Goal: Information Seeking & Learning: Learn about a topic

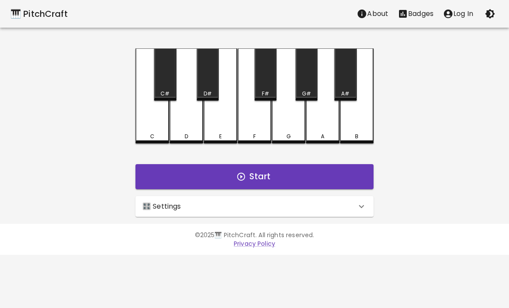
click at [305, 172] on button "Start" at bounding box center [255, 176] width 238 height 25
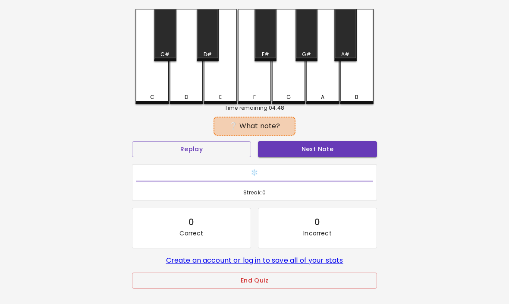
scroll to position [44, 0]
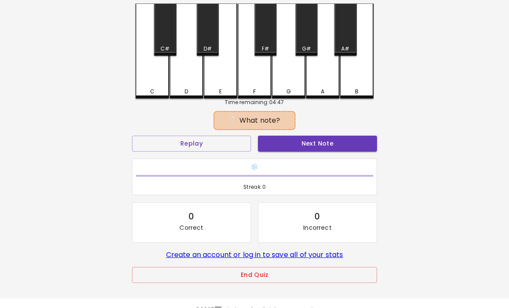
click at [292, 280] on button "End Quiz" at bounding box center [254, 275] width 245 height 16
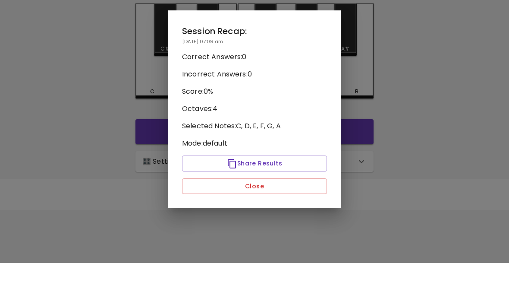
click at [291, 253] on div at bounding box center [254, 154] width 509 height 308
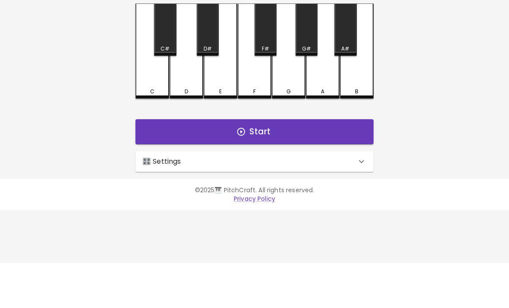
click at [305, 248] on html "🎹 PitchCraft About Badges Log In C C# D D# E F F# G G# A A# B Start 🎛️ Settings…" at bounding box center [254, 127] width 509 height 255
click at [343, 164] on button "Start" at bounding box center [255, 176] width 238 height 25
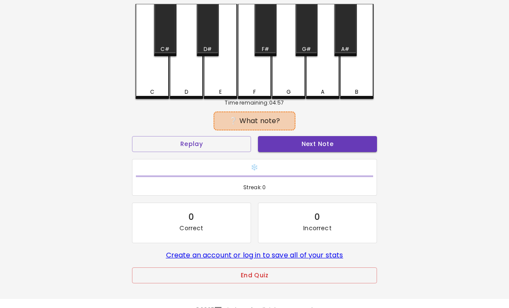
click at [335, 150] on button "Next Note" at bounding box center [317, 144] width 119 height 16
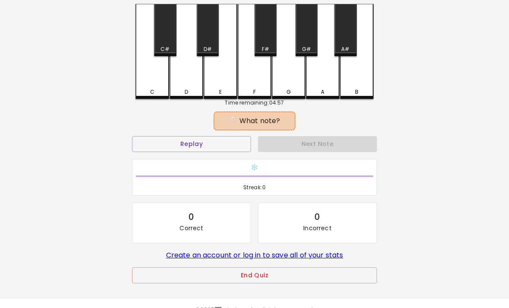
click at [341, 141] on div "Next Note" at bounding box center [318, 143] width 126 height 23
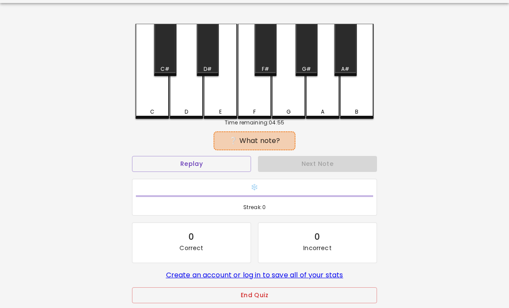
scroll to position [0, 0]
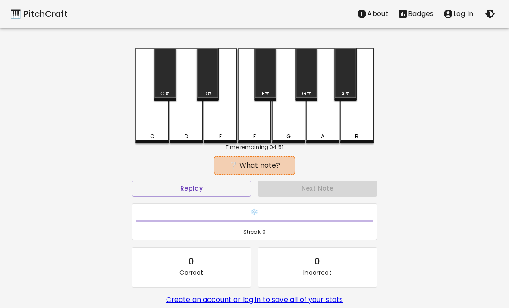
click at [199, 184] on button "Replay" at bounding box center [191, 188] width 119 height 16
click at [198, 183] on button "Replay" at bounding box center [191, 188] width 119 height 16
click at [211, 186] on button "Replay" at bounding box center [191, 188] width 119 height 16
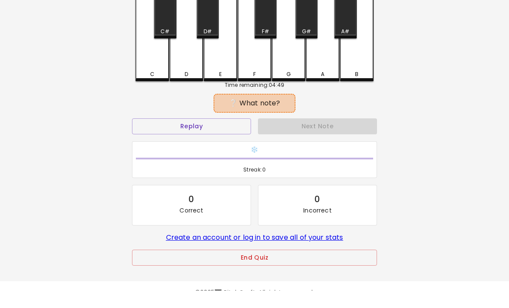
scroll to position [44, 0]
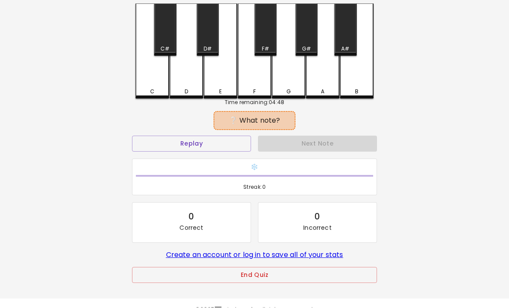
click at [262, 277] on button "End Quiz" at bounding box center [254, 275] width 245 height 16
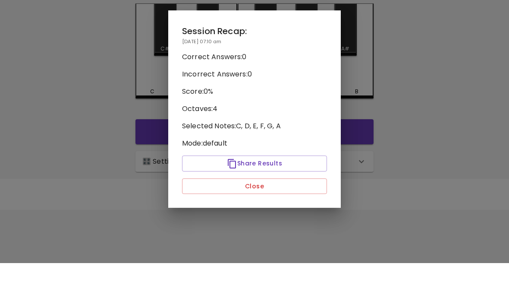
click at [279, 248] on div at bounding box center [254, 154] width 509 height 308
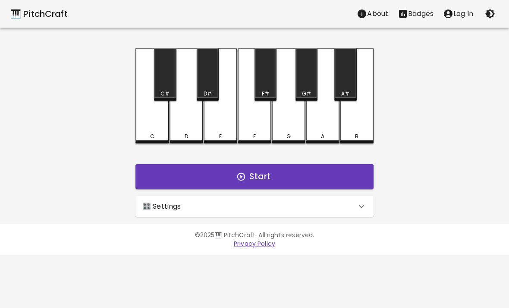
click at [389, 164] on div "🎹 PitchCraft About Badges Log In C C# D D# E F F# G G# A A# B Start 🎛️ Settings…" at bounding box center [254, 108] width 509 height 217
click at [335, 178] on button "Start" at bounding box center [255, 176] width 238 height 25
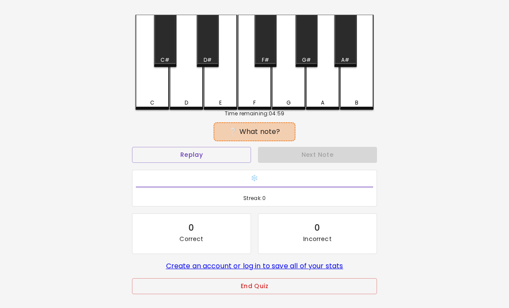
click at [245, 306] on div "End Quiz" at bounding box center [254, 292] width 245 height 28
click at [273, 293] on button "End Quiz" at bounding box center [254, 286] width 245 height 16
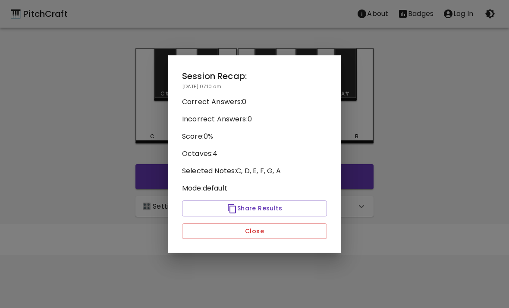
click at [274, 238] on button "Close" at bounding box center [254, 231] width 145 height 16
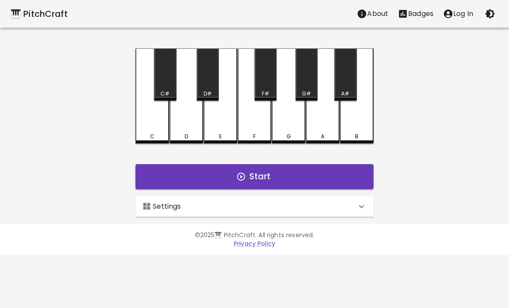
click at [285, 173] on button "Start" at bounding box center [255, 176] width 238 height 25
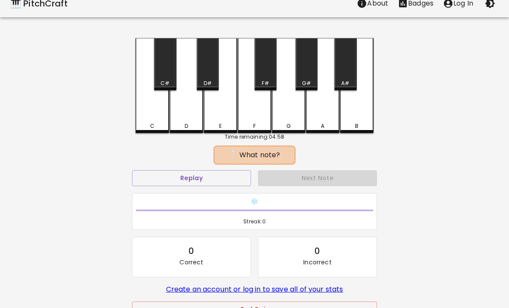
scroll to position [44, 0]
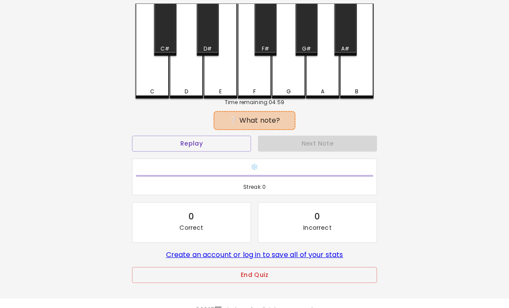
click at [281, 283] on button "End Quiz" at bounding box center [254, 275] width 245 height 16
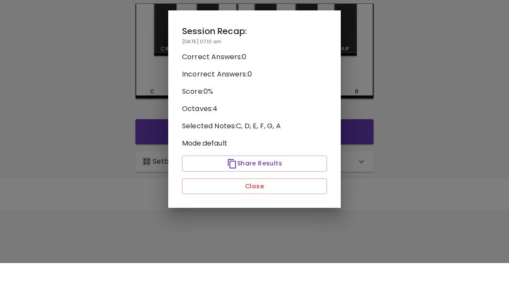
click at [297, 246] on div at bounding box center [254, 154] width 509 height 308
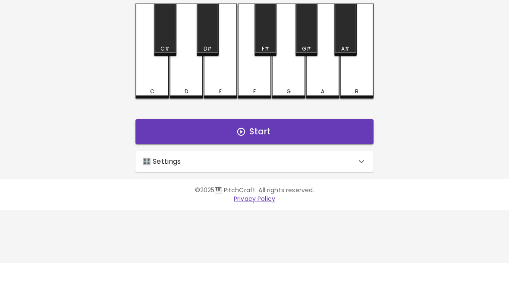
click at [320, 201] on div "🎛️ Settings" at bounding box center [249, 206] width 214 height 10
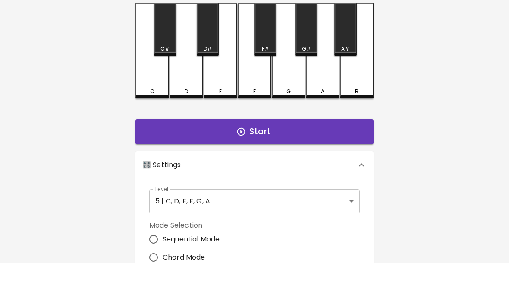
scroll to position [45, 0]
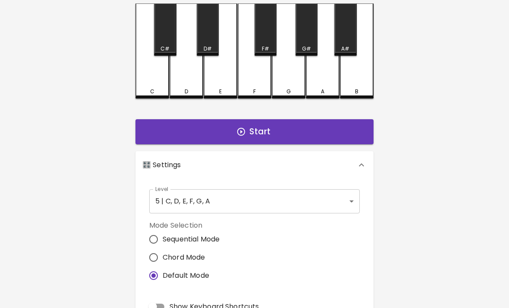
click at [292, 202] on body "🎹 PitchCraft About Badges Log In C C# D D# E F F# G G# A A# B Start 🎛️ Settings…" at bounding box center [254, 216] width 509 height 523
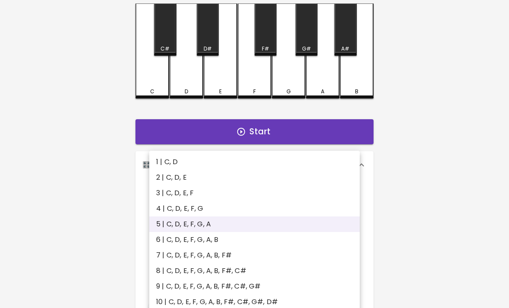
click at [444, 156] on div at bounding box center [254, 154] width 509 height 308
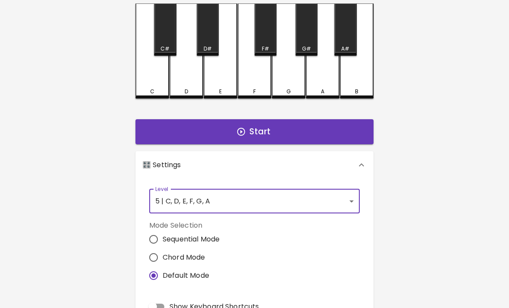
click at [287, 125] on button "Start" at bounding box center [255, 131] width 238 height 25
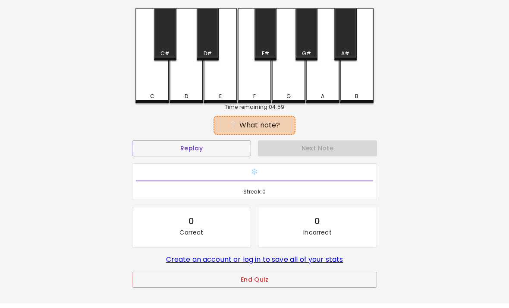
scroll to position [0, 0]
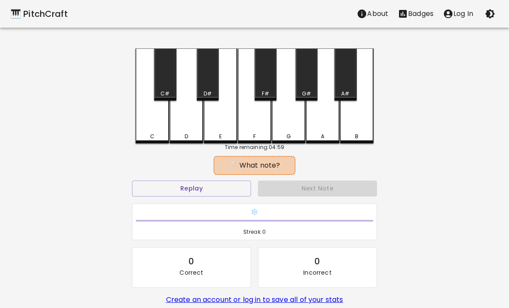
click at [320, 120] on div "A" at bounding box center [323, 95] width 34 height 95
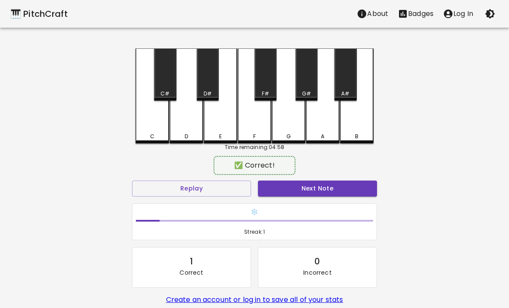
click at [320, 119] on div "A" at bounding box center [323, 95] width 34 height 95
click at [330, 129] on div "A" at bounding box center [323, 95] width 34 height 95
click at [334, 127] on div "A" at bounding box center [323, 95] width 34 height 95
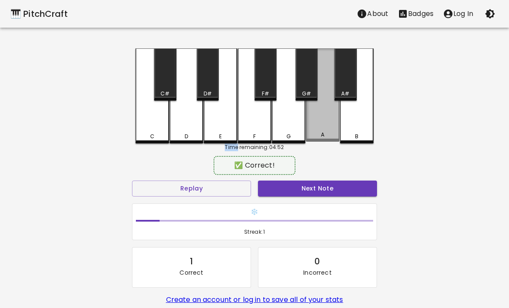
click at [320, 125] on div "A" at bounding box center [323, 94] width 34 height 93
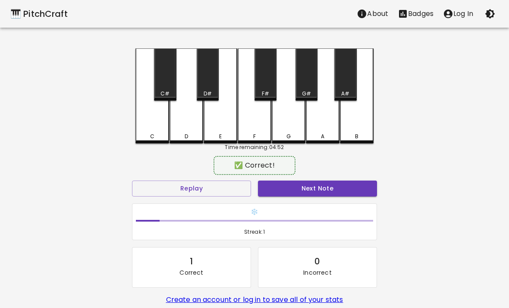
click at [265, 117] on div "F" at bounding box center [255, 95] width 34 height 95
click at [217, 126] on div "E" at bounding box center [221, 95] width 34 height 95
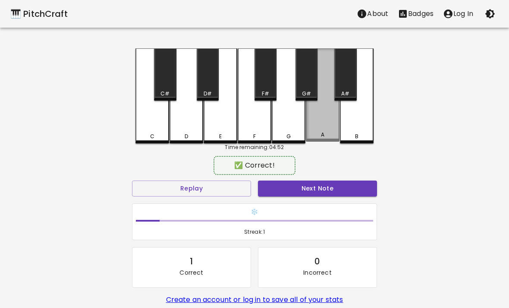
click at [323, 118] on div "A" at bounding box center [323, 94] width 34 height 93
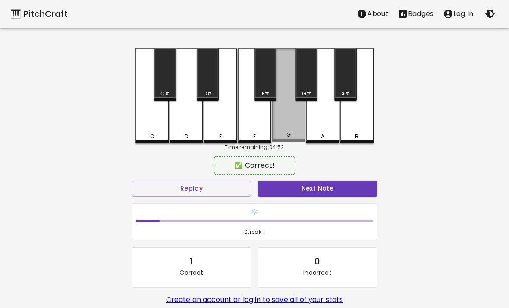
click at [292, 114] on div "G" at bounding box center [289, 94] width 34 height 93
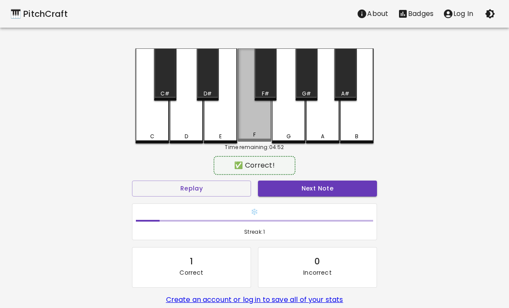
click at [255, 119] on div "F" at bounding box center [255, 94] width 34 height 93
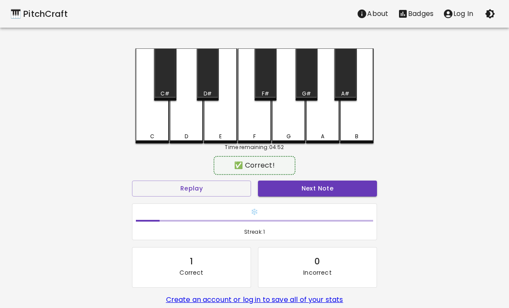
click at [323, 116] on div "A" at bounding box center [323, 95] width 34 height 95
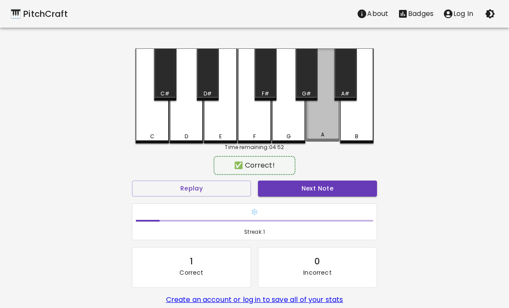
click at [322, 116] on div "A" at bounding box center [323, 94] width 34 height 93
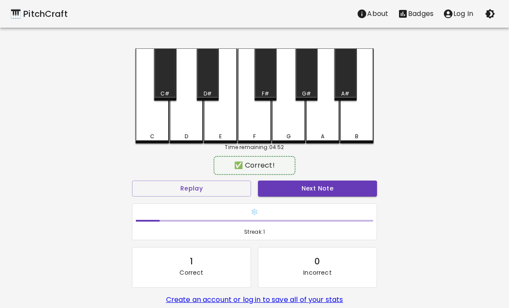
click at [253, 121] on div "F" at bounding box center [255, 95] width 34 height 95
click at [233, 118] on div "E" at bounding box center [221, 95] width 34 height 95
click at [221, 116] on div "E" at bounding box center [221, 95] width 34 height 95
click at [181, 129] on div "D" at bounding box center [187, 95] width 34 height 95
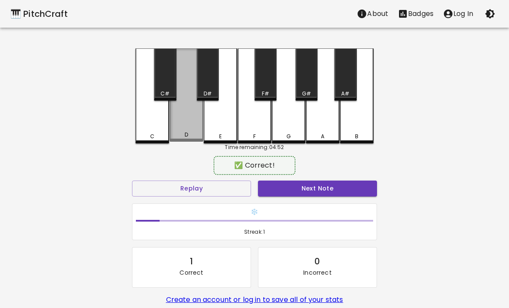
click at [183, 129] on div "D" at bounding box center [187, 94] width 34 height 93
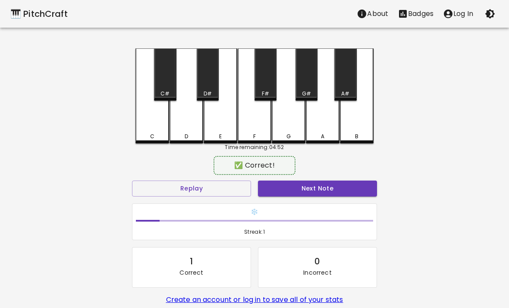
click at [183, 128] on div "D" at bounding box center [187, 95] width 34 height 95
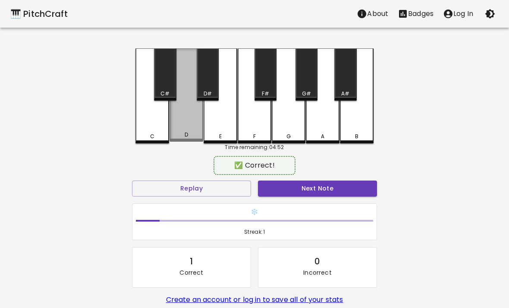
click at [186, 128] on div "D" at bounding box center [187, 94] width 34 height 93
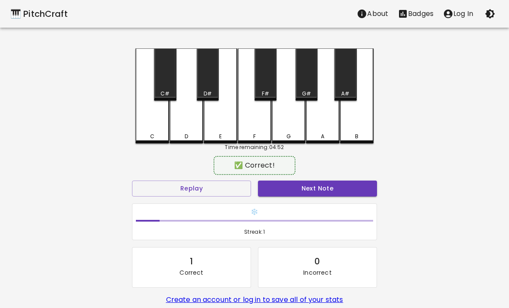
click at [212, 121] on div "E" at bounding box center [221, 95] width 34 height 95
click at [150, 139] on div "C" at bounding box center [152, 136] width 4 height 8
click at [186, 116] on div "D" at bounding box center [187, 95] width 34 height 95
click at [189, 123] on div "D" at bounding box center [187, 95] width 34 height 95
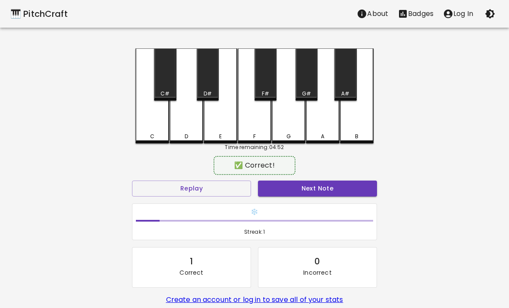
click at [180, 122] on div "D" at bounding box center [187, 95] width 34 height 95
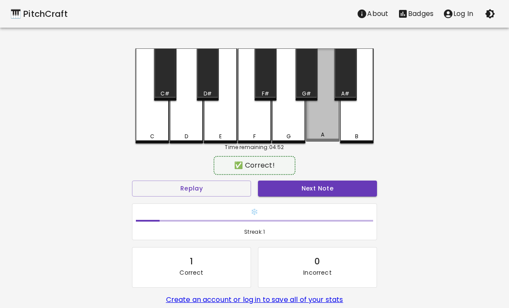
click at [322, 124] on div "A" at bounding box center [323, 94] width 34 height 93
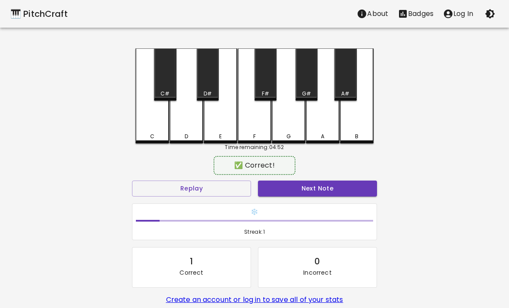
click at [321, 124] on div "A" at bounding box center [323, 95] width 34 height 95
click at [291, 121] on div "G" at bounding box center [289, 95] width 34 height 95
click at [264, 131] on div "F" at bounding box center [255, 95] width 34 height 95
click at [214, 128] on div "E" at bounding box center [221, 95] width 34 height 95
click at [210, 130] on div "E" at bounding box center [221, 95] width 34 height 95
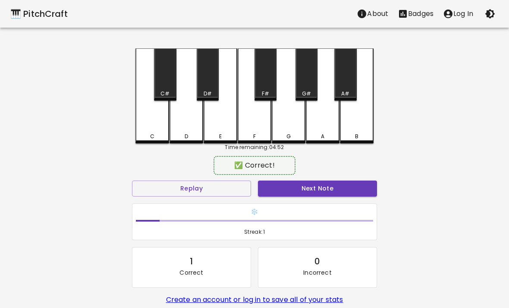
click at [175, 130] on div "D" at bounding box center [187, 95] width 34 height 95
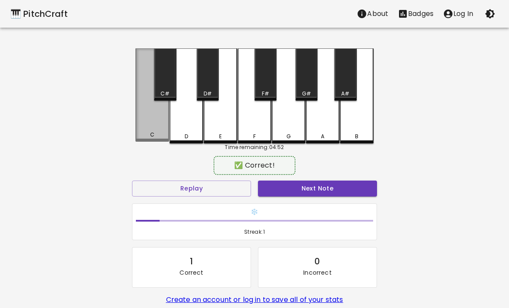
click at [138, 121] on div "C" at bounding box center [153, 94] width 34 height 93
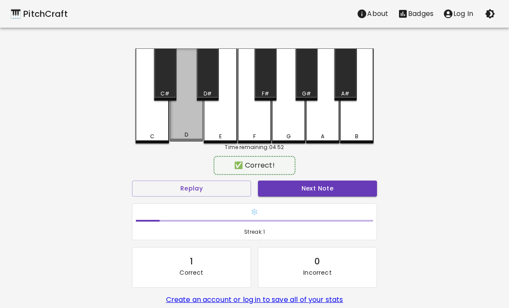
click at [180, 120] on div "D" at bounding box center [187, 94] width 34 height 93
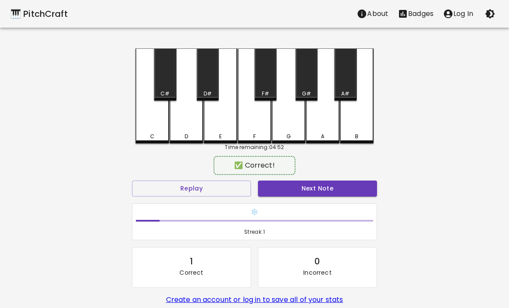
click at [180, 120] on div "D" at bounding box center [187, 95] width 34 height 95
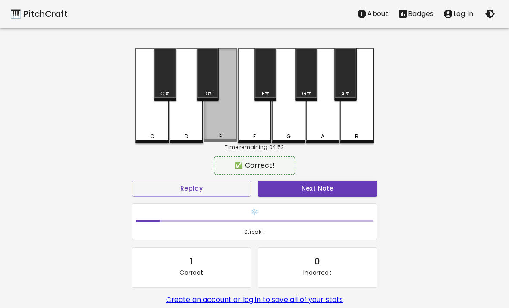
click at [214, 116] on div "E" at bounding box center [221, 94] width 34 height 93
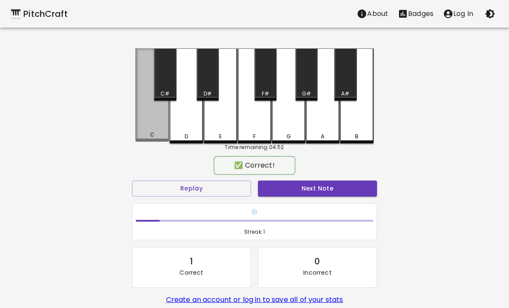
click at [159, 121] on div "C" at bounding box center [153, 94] width 34 height 93
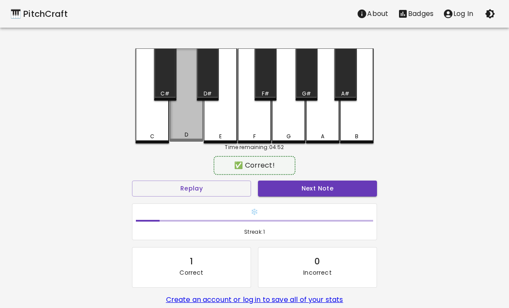
click at [183, 128] on div "D" at bounding box center [187, 94] width 34 height 93
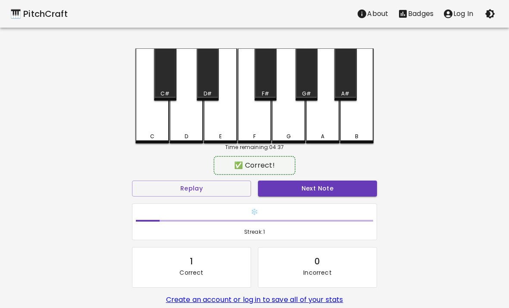
click at [326, 123] on div "A" at bounding box center [323, 95] width 34 height 95
click at [326, 122] on div "A" at bounding box center [323, 95] width 34 height 95
click at [291, 119] on div "G" at bounding box center [289, 95] width 34 height 95
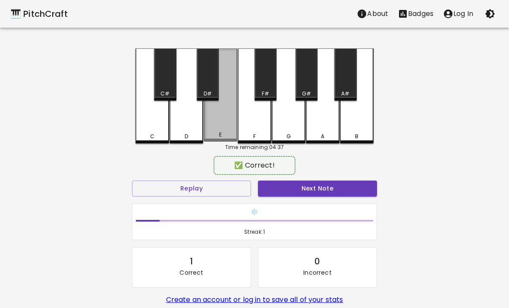
click at [218, 135] on div "E" at bounding box center [221, 135] width 32 height 8
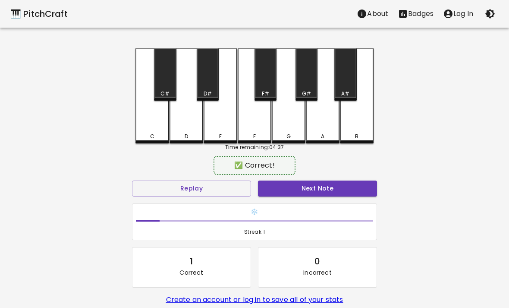
click at [224, 129] on div "E" at bounding box center [221, 95] width 34 height 95
click at [184, 128] on div "D" at bounding box center [187, 95] width 34 height 95
click at [141, 128] on div "C" at bounding box center [153, 95] width 34 height 95
click at [179, 120] on div "D" at bounding box center [187, 95] width 34 height 95
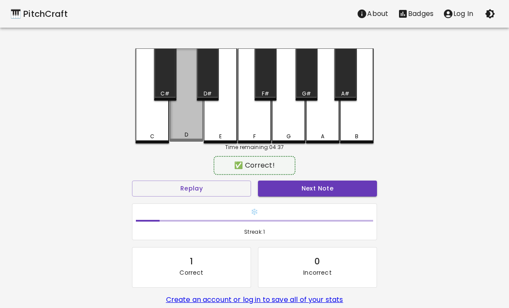
click at [192, 120] on div "D" at bounding box center [187, 94] width 34 height 93
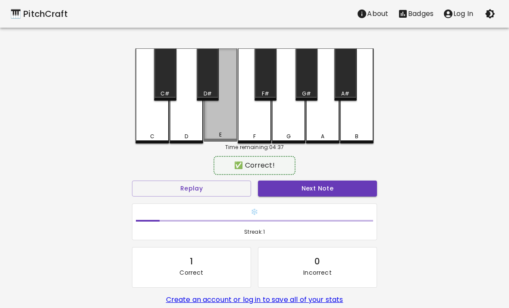
click at [216, 129] on div "E" at bounding box center [221, 94] width 34 height 93
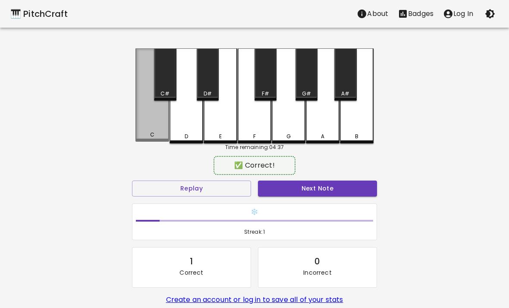
click at [150, 132] on div "C" at bounding box center [153, 94] width 34 height 93
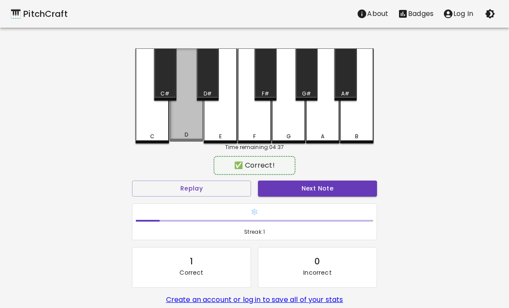
click at [182, 121] on div "D" at bounding box center [187, 94] width 34 height 93
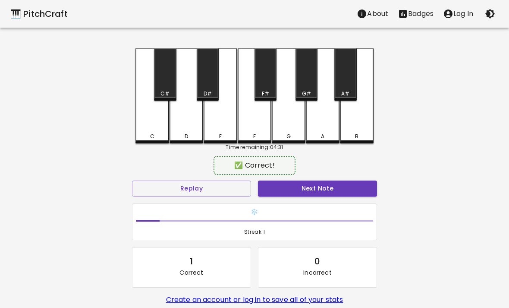
click at [322, 123] on div "A" at bounding box center [323, 95] width 34 height 95
click at [294, 127] on div "G" at bounding box center [289, 95] width 34 height 95
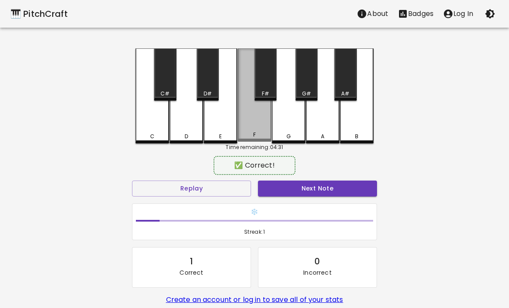
click at [252, 126] on div "F" at bounding box center [255, 94] width 34 height 93
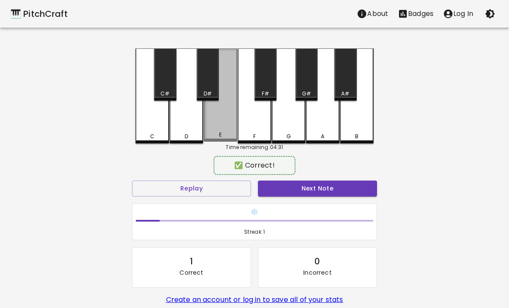
click at [210, 136] on div "E" at bounding box center [221, 135] width 32 height 8
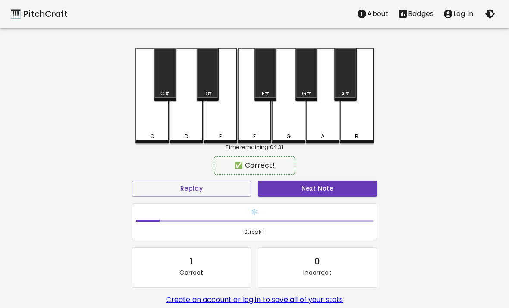
click at [223, 114] on div "E" at bounding box center [221, 95] width 34 height 95
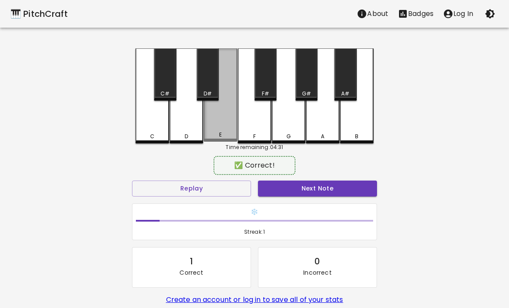
click at [223, 113] on div "E" at bounding box center [221, 94] width 34 height 93
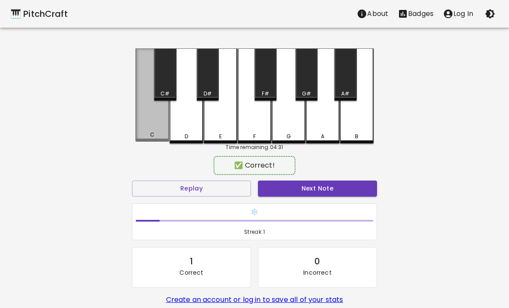
click at [146, 122] on div "C" at bounding box center [153, 94] width 34 height 93
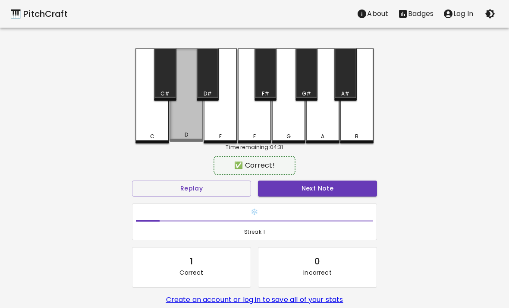
click at [190, 122] on div "D" at bounding box center [187, 94] width 34 height 93
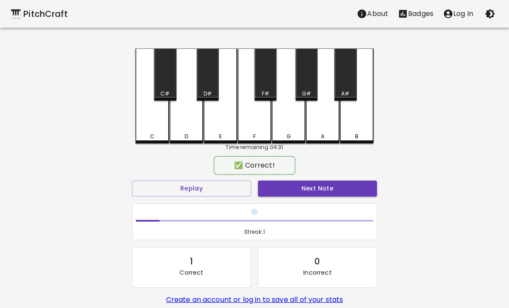
click at [190, 122] on div "D" at bounding box center [187, 95] width 34 height 95
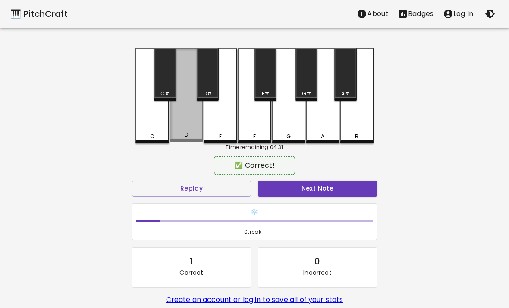
click at [193, 138] on div "D" at bounding box center [186, 135] width 32 height 8
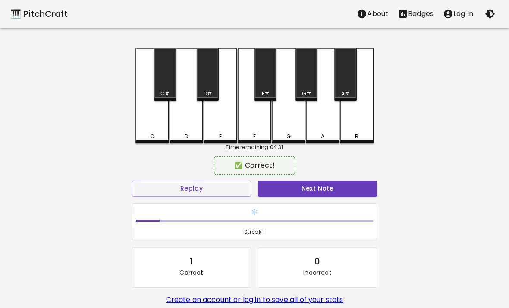
click at [217, 134] on div "E" at bounding box center [221, 136] width 32 height 8
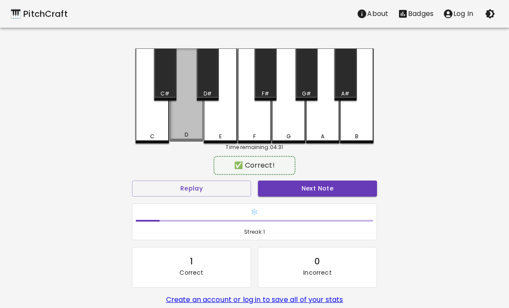
click at [199, 129] on div "D" at bounding box center [187, 94] width 34 height 93
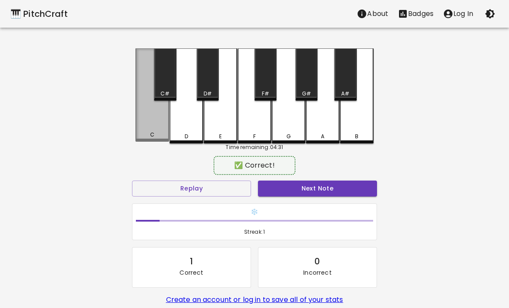
click at [138, 136] on div "C" at bounding box center [152, 135] width 32 height 8
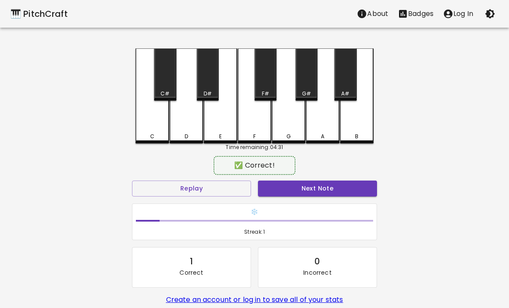
click at [177, 130] on div "D" at bounding box center [187, 95] width 34 height 95
click at [190, 125] on div "D" at bounding box center [187, 95] width 34 height 95
click at [185, 140] on div "D" at bounding box center [186, 136] width 3 height 8
click at [192, 136] on div "D" at bounding box center [186, 136] width 32 height 8
click at [170, 87] on div "C#" at bounding box center [165, 74] width 22 height 52
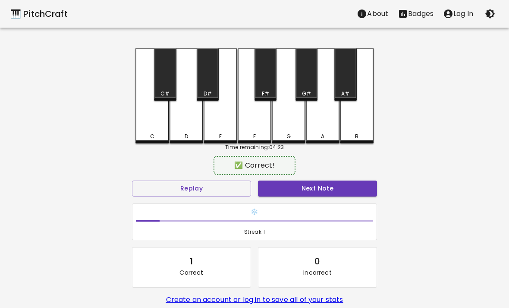
click at [189, 118] on div "D" at bounding box center [187, 95] width 34 height 95
click at [208, 80] on div "D#" at bounding box center [208, 74] width 22 height 52
click at [162, 80] on div "C#" at bounding box center [165, 74] width 22 height 52
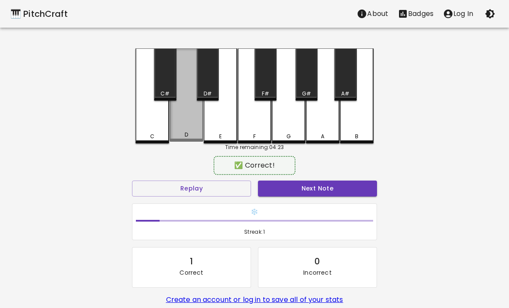
click at [192, 132] on div "D" at bounding box center [187, 94] width 34 height 93
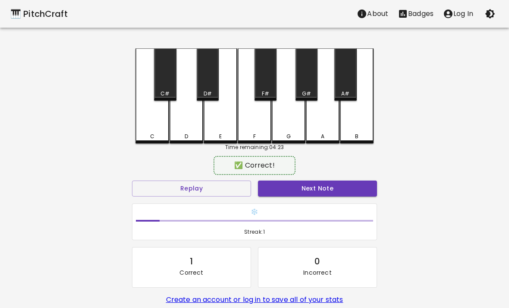
click at [183, 126] on div "D" at bounding box center [187, 95] width 34 height 95
click at [203, 85] on div "D#" at bounding box center [208, 74] width 22 height 52
click at [199, 84] on div "D#" at bounding box center [208, 74] width 22 height 52
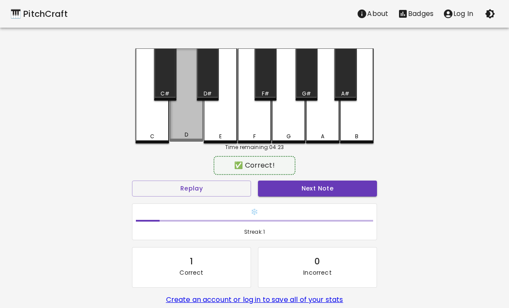
click at [198, 133] on div "D" at bounding box center [186, 135] width 32 height 8
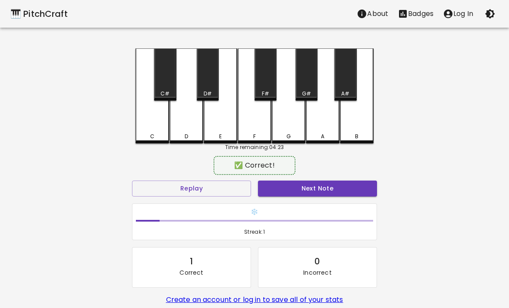
click at [198, 133] on div "D" at bounding box center [186, 136] width 32 height 8
click at [210, 79] on div "D#" at bounding box center [208, 74] width 22 height 52
click at [161, 95] on div "C#" at bounding box center [165, 94] width 9 height 8
click at [178, 138] on div "D" at bounding box center [186, 136] width 32 height 8
click at [188, 125] on div "D" at bounding box center [187, 95] width 34 height 95
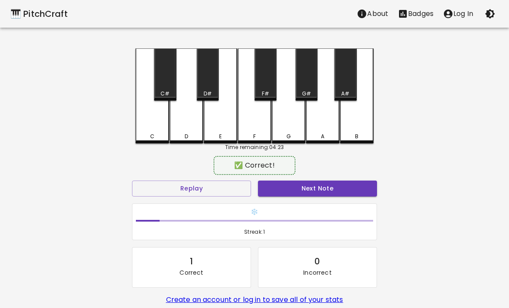
click at [177, 72] on div "D" at bounding box center [187, 95] width 34 height 95
click at [193, 139] on div "D" at bounding box center [186, 136] width 32 height 8
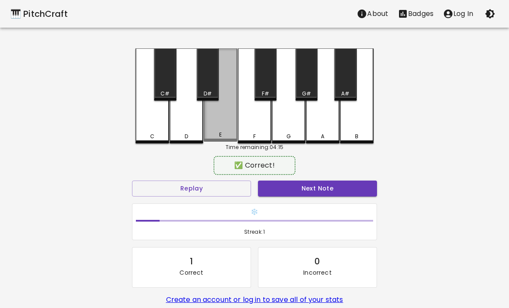
click at [232, 127] on div "E" at bounding box center [221, 94] width 34 height 93
click at [225, 132] on div "E" at bounding box center [221, 94] width 34 height 93
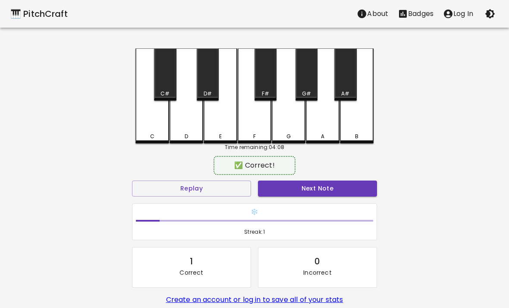
click at [183, 139] on div "D" at bounding box center [186, 136] width 32 height 8
click at [182, 139] on div "D" at bounding box center [186, 136] width 32 height 8
click at [199, 123] on div "D" at bounding box center [187, 95] width 34 height 95
click at [215, 76] on div "D#" at bounding box center [208, 74] width 22 height 52
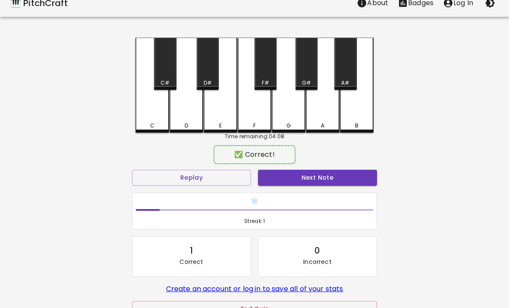
scroll to position [12, 0]
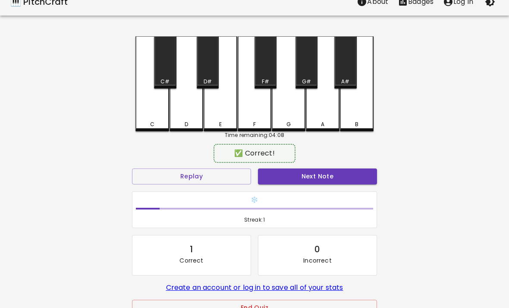
click at [185, 124] on div "D" at bounding box center [186, 124] width 3 height 8
click at [213, 59] on div "D#" at bounding box center [208, 62] width 22 height 52
click at [192, 119] on div "D" at bounding box center [187, 83] width 34 height 95
click at [210, 74] on div "D#" at bounding box center [208, 62] width 22 height 52
click at [190, 112] on div "D" at bounding box center [187, 83] width 34 height 95
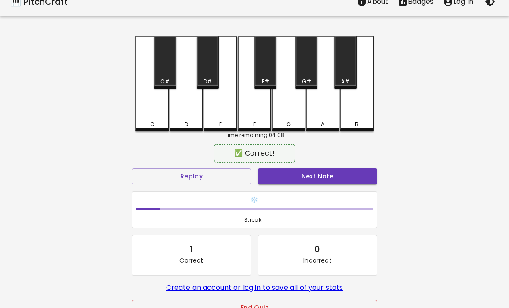
click at [208, 72] on div "D#" at bounding box center [208, 62] width 22 height 52
click at [184, 112] on div "D" at bounding box center [187, 83] width 34 height 95
click at [173, 63] on div "C#" at bounding box center [165, 62] width 22 height 52
click at [185, 115] on div "D" at bounding box center [187, 83] width 34 height 95
click at [266, 54] on div "F#" at bounding box center [266, 62] width 22 height 52
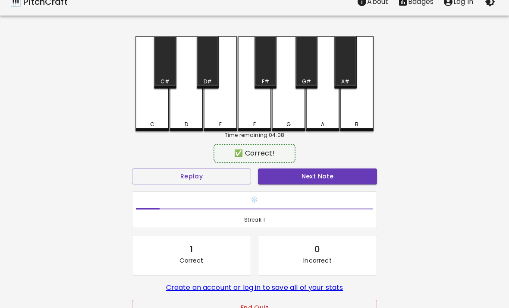
click at [245, 110] on div "F" at bounding box center [255, 83] width 34 height 95
click at [208, 76] on div "D#" at bounding box center [208, 62] width 22 height 52
click at [190, 123] on div "D" at bounding box center [186, 124] width 32 height 8
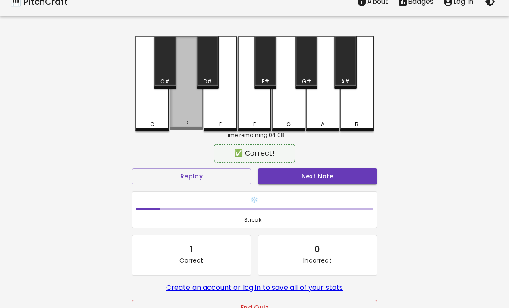
click at [183, 115] on div "D" at bounding box center [187, 82] width 34 height 93
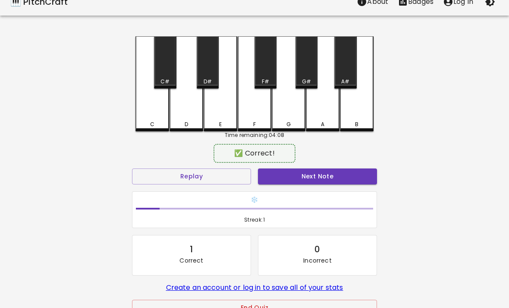
click at [191, 123] on div "D" at bounding box center [186, 124] width 32 height 8
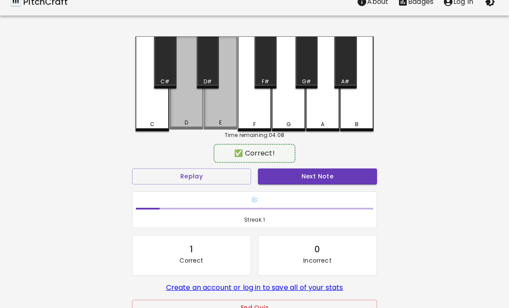
click at [203, 112] on div "D" at bounding box center [187, 82] width 34 height 93
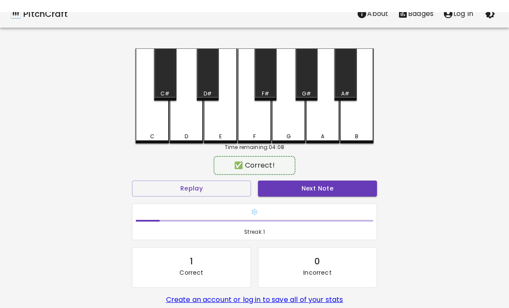
scroll to position [0, 0]
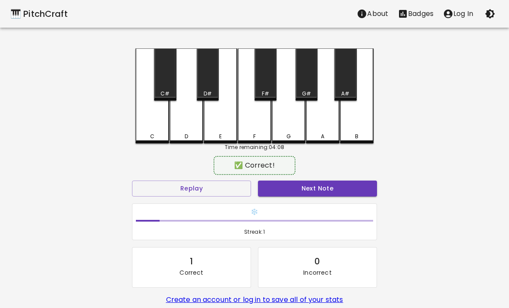
click at [199, 123] on div "D" at bounding box center [187, 95] width 34 height 95
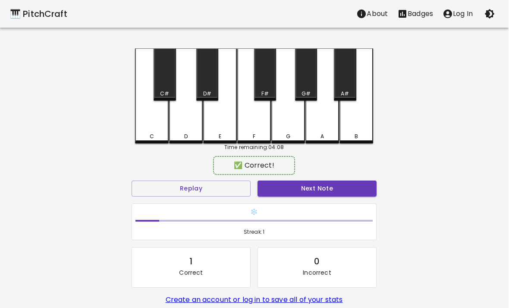
click at [306, 108] on div "A" at bounding box center [323, 95] width 34 height 95
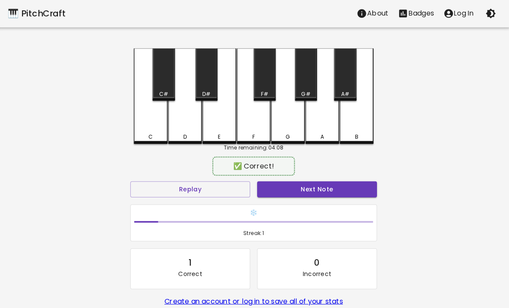
click at [189, 128] on div "D" at bounding box center [187, 95] width 34 height 95
click at [206, 82] on div "D#" at bounding box center [208, 74] width 22 height 52
click at [182, 127] on div "D" at bounding box center [187, 95] width 34 height 95
click at [185, 126] on div "D" at bounding box center [187, 95] width 34 height 95
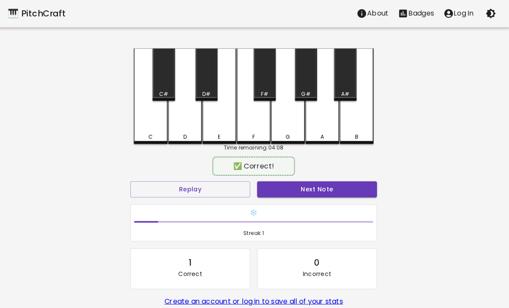
click at [184, 125] on div "D" at bounding box center [187, 95] width 34 height 95
click at [205, 79] on div "D#" at bounding box center [208, 74] width 22 height 52
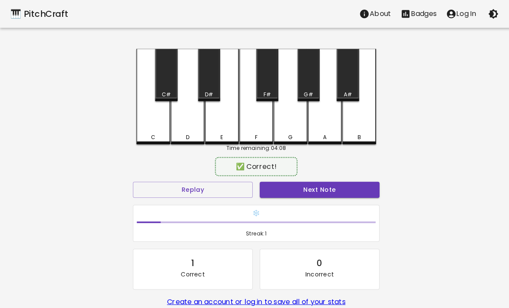
click at [177, 73] on div "D" at bounding box center [187, 95] width 34 height 95
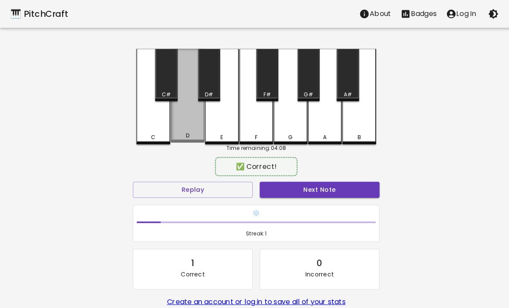
click at [180, 132] on div "D" at bounding box center [187, 94] width 34 height 93
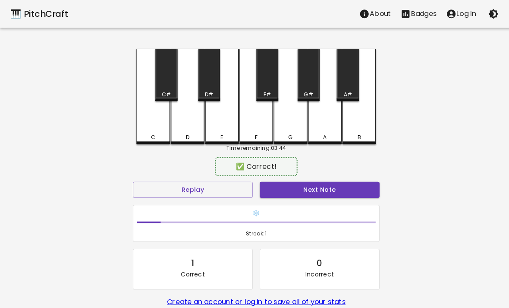
click at [185, 125] on div "D" at bounding box center [187, 95] width 34 height 95
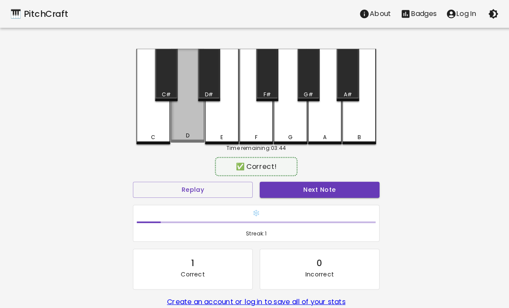
click at [184, 125] on div "D" at bounding box center [187, 94] width 34 height 93
click at [213, 74] on div "D#" at bounding box center [208, 74] width 22 height 52
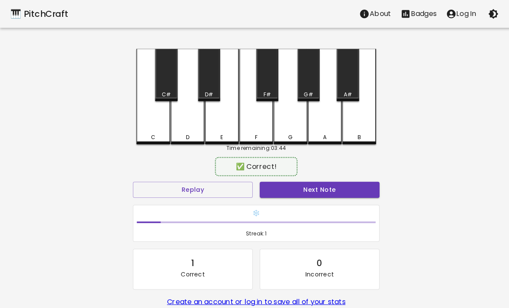
click at [187, 122] on div "D" at bounding box center [187, 95] width 34 height 95
click at [172, 76] on div "C#" at bounding box center [165, 74] width 22 height 52
click at [172, 124] on div "D" at bounding box center [187, 95] width 34 height 95
click at [257, 80] on div "F#" at bounding box center [266, 74] width 22 height 52
click at [259, 122] on div "F" at bounding box center [255, 95] width 34 height 95
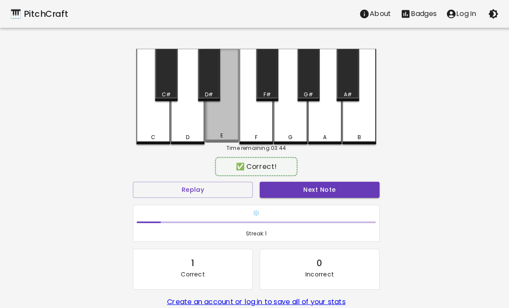
click at [222, 138] on div "E" at bounding box center [220, 135] width 3 height 8
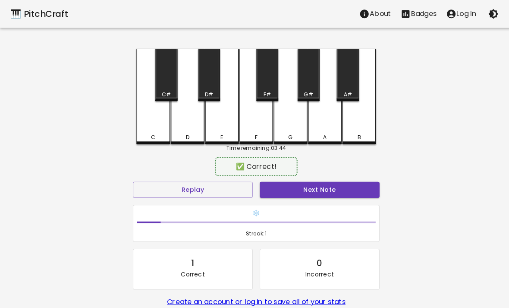
click at [218, 80] on div "D#" at bounding box center [208, 74] width 22 height 52
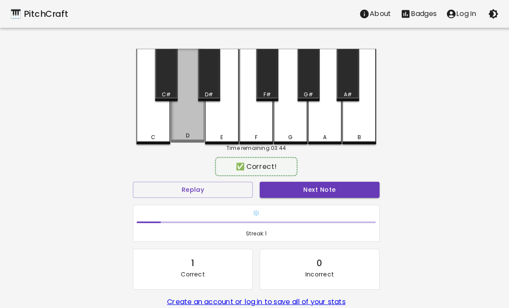
click at [183, 120] on div "D" at bounding box center [187, 94] width 34 height 93
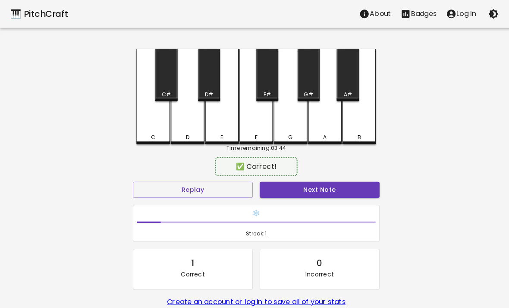
click at [183, 120] on div "D" at bounding box center [187, 95] width 34 height 95
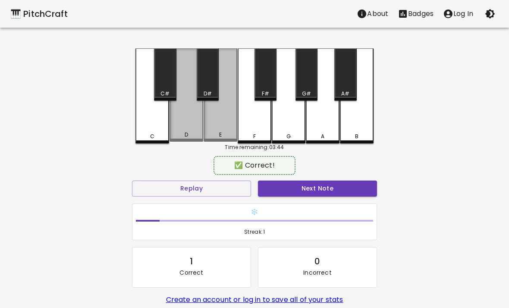
click at [202, 129] on div "D" at bounding box center [187, 94] width 34 height 93
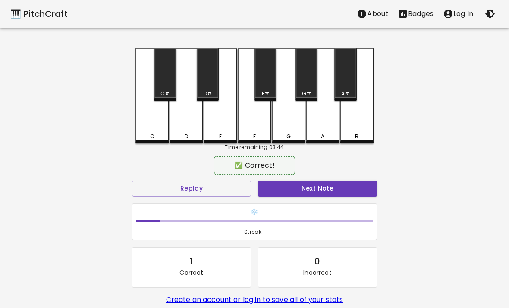
click at [197, 128] on div "D" at bounding box center [187, 95] width 34 height 95
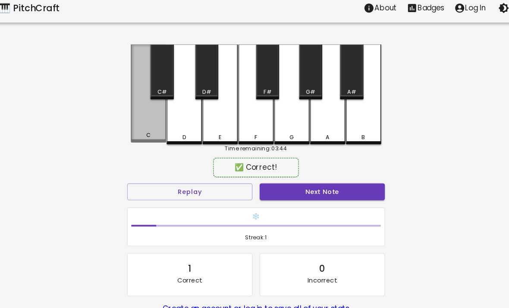
click at [238, 108] on div "F" at bounding box center [255, 95] width 34 height 95
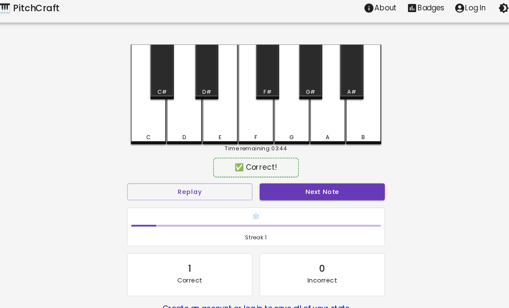
click at [276, 118] on div "G" at bounding box center [289, 95] width 34 height 95
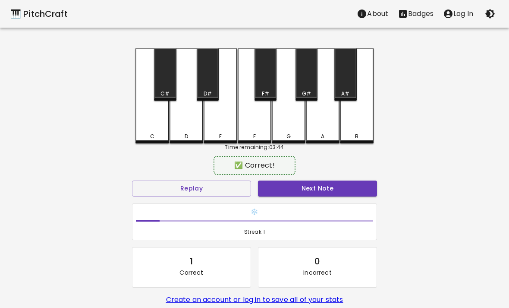
click at [179, 130] on div "D" at bounding box center [187, 95] width 34 height 95
click at [186, 132] on div "D" at bounding box center [186, 136] width 3 height 8
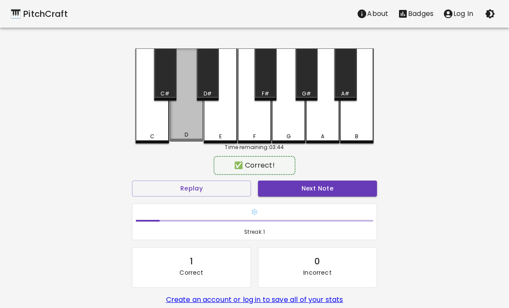
click at [172, 123] on div "D" at bounding box center [187, 94] width 34 height 93
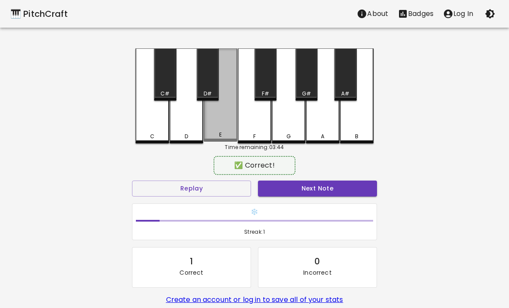
click at [225, 126] on div "E" at bounding box center [221, 94] width 34 height 93
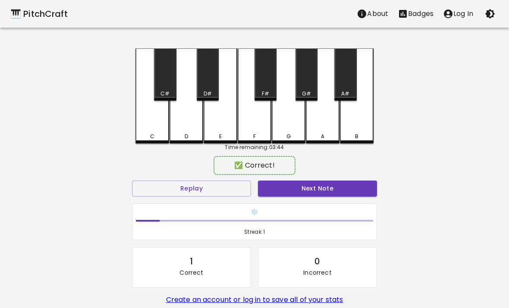
click at [189, 131] on div "D" at bounding box center [187, 95] width 34 height 95
click at [145, 134] on div "C" at bounding box center [152, 136] width 32 height 8
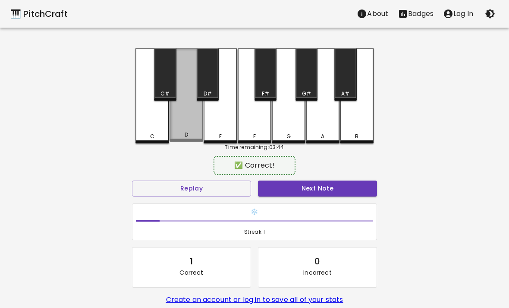
click at [186, 131] on div "D" at bounding box center [187, 94] width 34 height 93
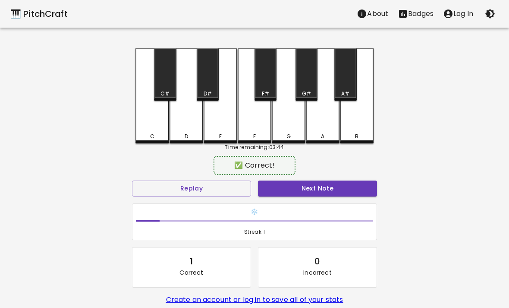
click at [183, 131] on div "D" at bounding box center [187, 95] width 34 height 95
click at [214, 132] on div "E" at bounding box center [221, 136] width 32 height 8
click at [256, 119] on div "F" at bounding box center [255, 95] width 34 height 95
click at [195, 129] on div "D" at bounding box center [187, 95] width 34 height 95
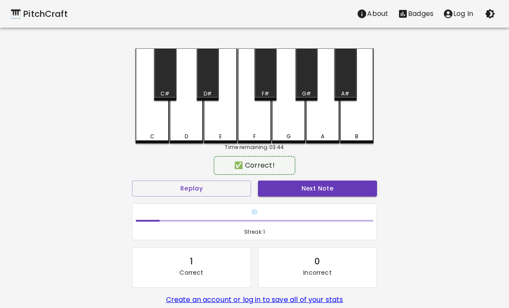
click at [231, 127] on div "E" at bounding box center [221, 95] width 34 height 95
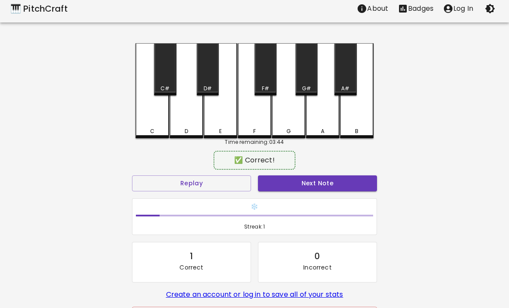
scroll to position [6, 0]
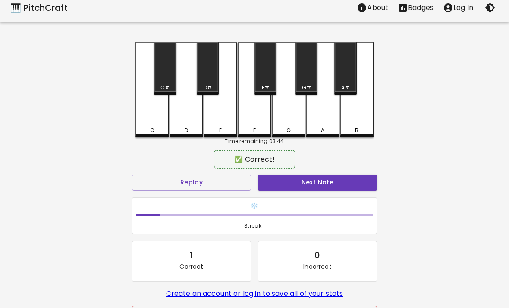
click at [184, 125] on div "D" at bounding box center [187, 89] width 34 height 95
click at [188, 122] on div "D" at bounding box center [187, 89] width 34 height 95
click at [188, 121] on div "D" at bounding box center [187, 89] width 34 height 95
click at [267, 110] on div "F" at bounding box center [255, 89] width 34 height 95
click at [186, 114] on div "D" at bounding box center [187, 89] width 34 height 95
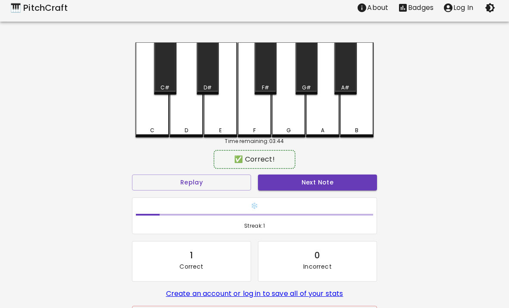
click at [226, 118] on div "E" at bounding box center [221, 89] width 34 height 95
click at [184, 126] on div "D" at bounding box center [186, 130] width 32 height 8
click at [183, 126] on div "D" at bounding box center [186, 130] width 32 height 8
click at [219, 117] on div "E" at bounding box center [221, 89] width 34 height 95
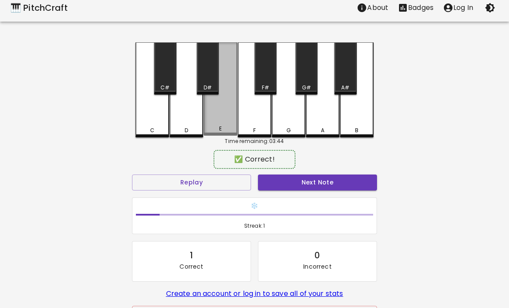
click at [215, 121] on div "E" at bounding box center [221, 88] width 34 height 93
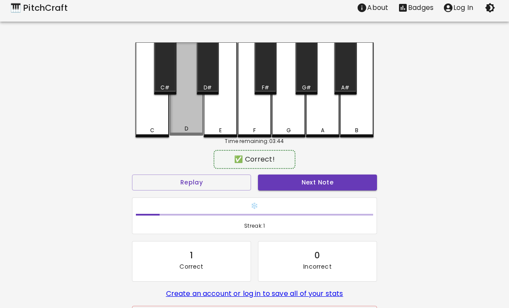
click at [189, 118] on div "D" at bounding box center [187, 88] width 34 height 93
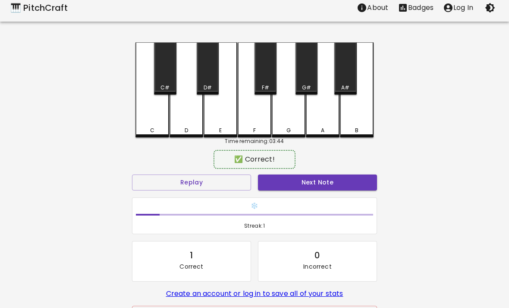
click at [186, 122] on div "D" at bounding box center [187, 89] width 34 height 95
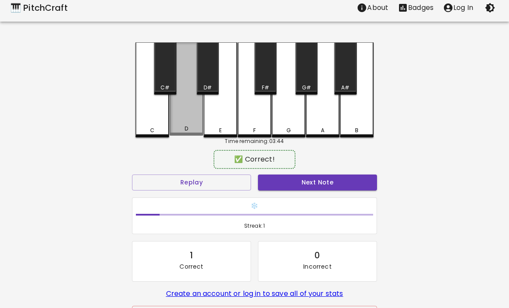
click at [186, 122] on div "D" at bounding box center [187, 88] width 34 height 93
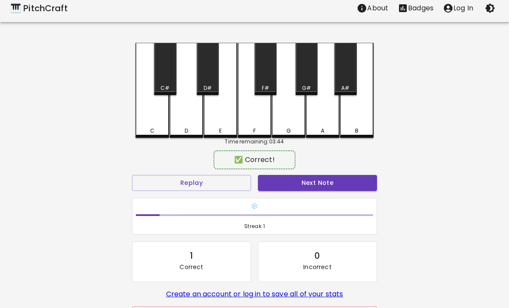
click at [176, 122] on div "D" at bounding box center [187, 90] width 34 height 95
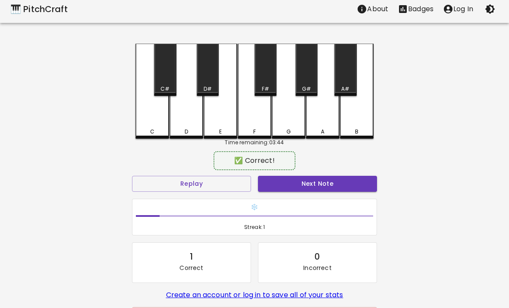
click at [188, 123] on div "D" at bounding box center [187, 91] width 34 height 95
click at [151, 128] on div "C" at bounding box center [152, 132] width 4 height 8
click at [192, 122] on div "D" at bounding box center [187, 91] width 34 height 95
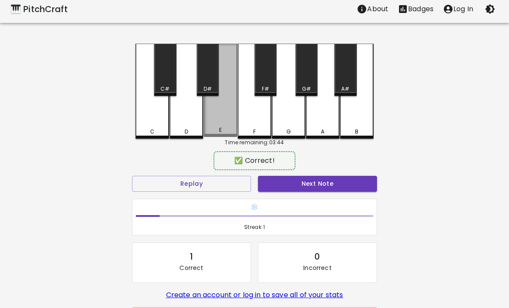
click at [215, 121] on div "E" at bounding box center [221, 90] width 34 height 93
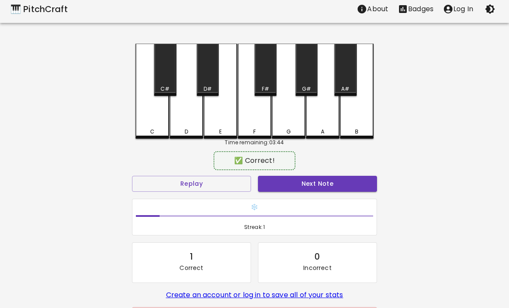
click at [234, 116] on div "E" at bounding box center [221, 91] width 34 height 95
click at [200, 134] on div "D" at bounding box center [186, 132] width 32 height 8
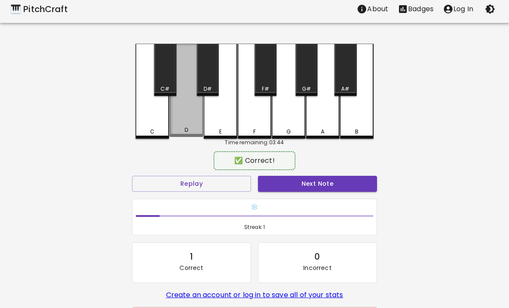
click at [179, 130] on div "D" at bounding box center [186, 130] width 32 height 8
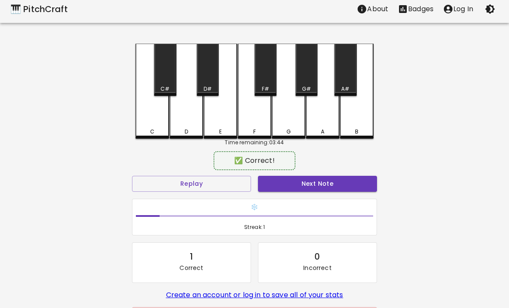
click at [189, 132] on div "D" at bounding box center [186, 132] width 32 height 8
click at [188, 131] on div "D" at bounding box center [186, 132] width 3 height 8
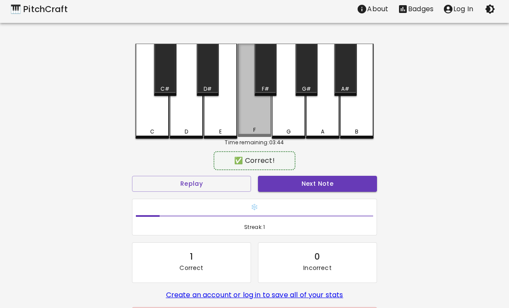
click at [265, 117] on div "F" at bounding box center [255, 90] width 34 height 93
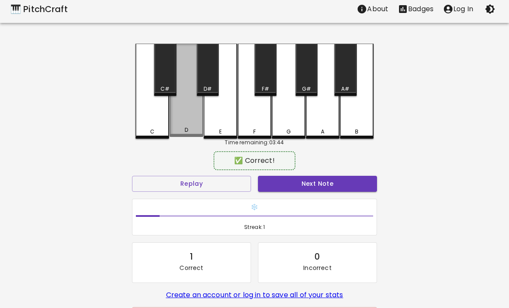
click at [191, 121] on div "D" at bounding box center [187, 90] width 34 height 93
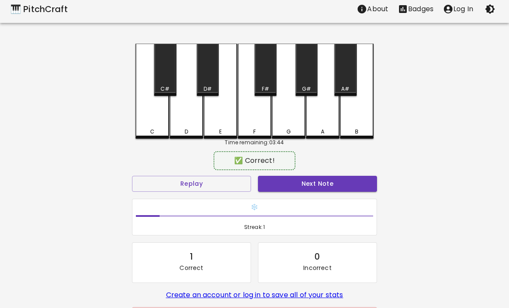
click at [189, 123] on div "D" at bounding box center [187, 91] width 34 height 95
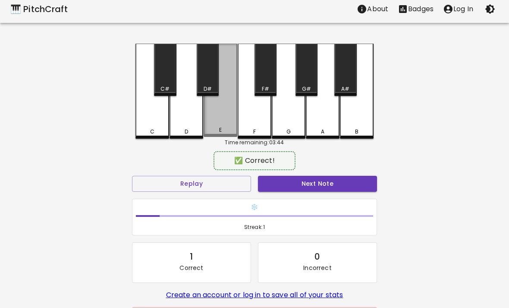
scroll to position [0, 0]
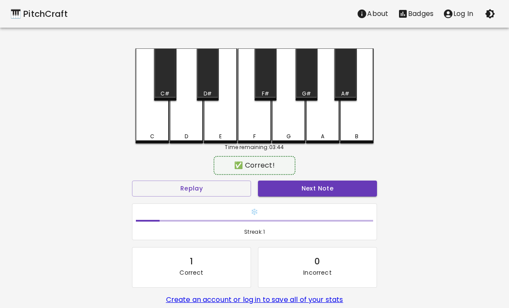
click at [219, 130] on div "E" at bounding box center [221, 95] width 34 height 95
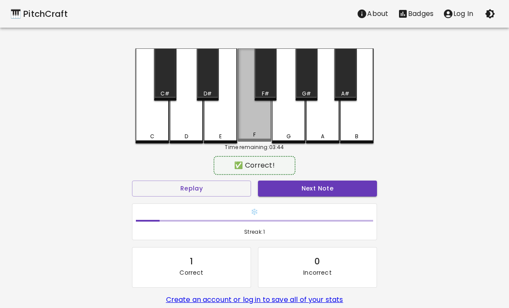
click at [252, 118] on div "F" at bounding box center [255, 94] width 34 height 93
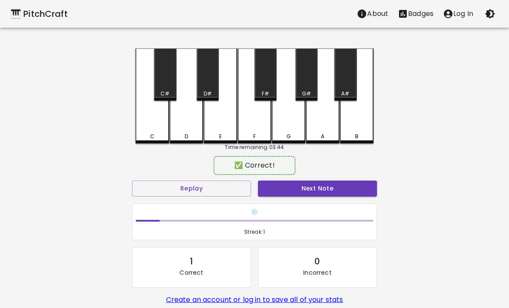
click at [218, 126] on div "E" at bounding box center [221, 95] width 34 height 95
click at [191, 127] on div "D" at bounding box center [187, 95] width 34 height 95
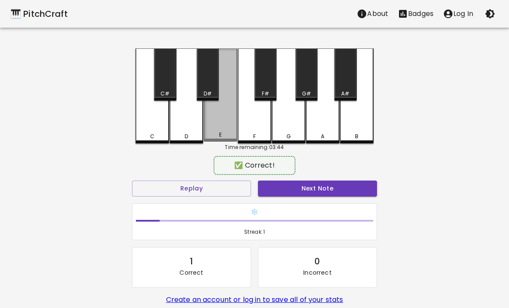
click at [218, 128] on div "E" at bounding box center [221, 94] width 34 height 93
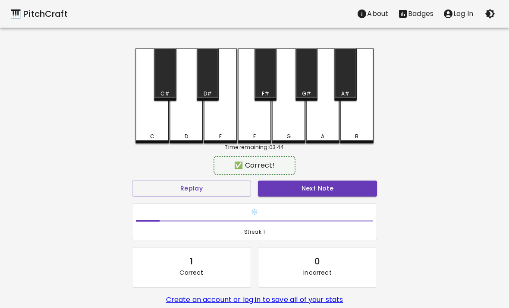
click at [190, 129] on div "D" at bounding box center [187, 95] width 34 height 95
click at [190, 128] on div "D" at bounding box center [187, 95] width 34 height 95
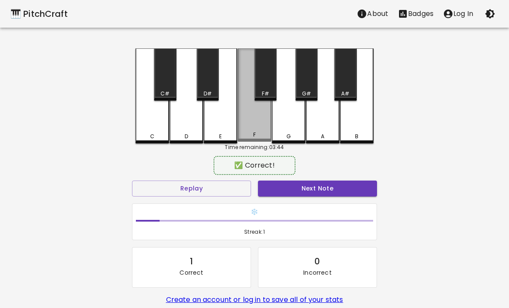
click at [263, 113] on div "F" at bounding box center [255, 94] width 34 height 93
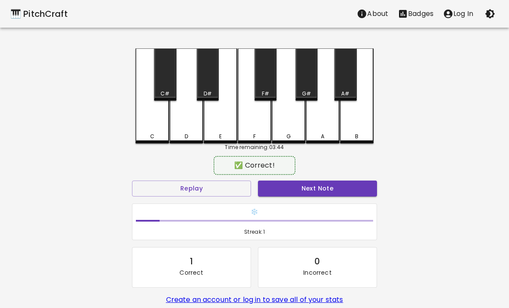
click at [189, 130] on div "D" at bounding box center [187, 95] width 34 height 95
click at [188, 135] on div "D" at bounding box center [186, 136] width 3 height 8
click at [153, 121] on div "C" at bounding box center [153, 95] width 34 height 95
click at [224, 131] on div "E" at bounding box center [221, 95] width 34 height 95
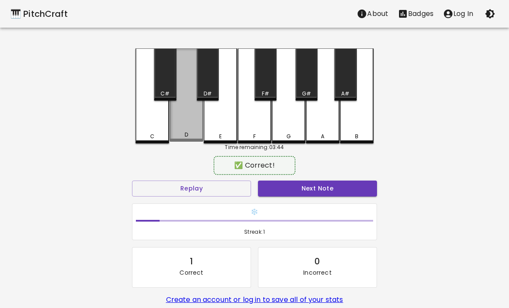
click at [182, 133] on div "D" at bounding box center [186, 135] width 32 height 8
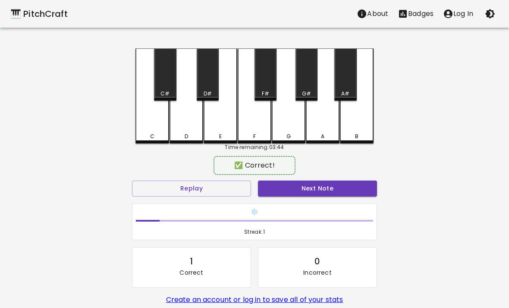
click at [213, 125] on div "E" at bounding box center [221, 95] width 34 height 95
click at [257, 121] on div "F" at bounding box center [255, 95] width 34 height 95
click at [187, 130] on div "D" at bounding box center [187, 95] width 34 height 95
click at [187, 137] on div "D" at bounding box center [186, 136] width 3 height 8
click at [186, 137] on div "D" at bounding box center [186, 136] width 3 height 8
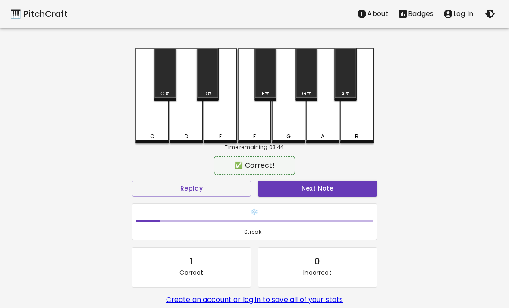
click at [256, 123] on div "F" at bounding box center [255, 95] width 34 height 95
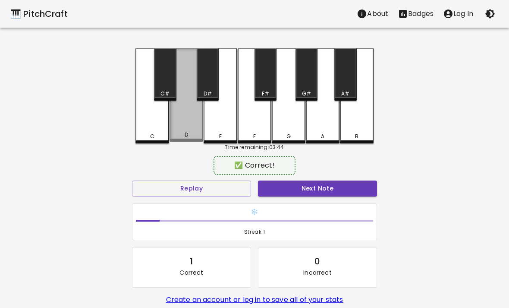
click at [183, 133] on div "D" at bounding box center [186, 135] width 32 height 8
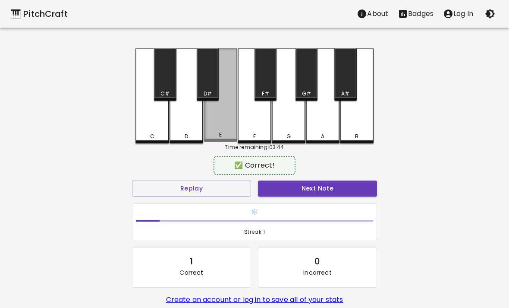
click at [222, 128] on div "E" at bounding box center [221, 94] width 34 height 93
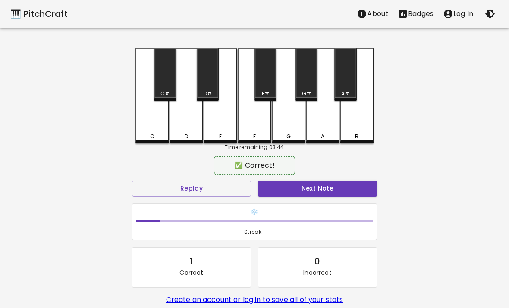
click at [179, 134] on div "D" at bounding box center [186, 136] width 32 height 8
click at [153, 138] on div "C" at bounding box center [152, 136] width 4 height 8
click at [177, 135] on div "D" at bounding box center [186, 136] width 32 height 8
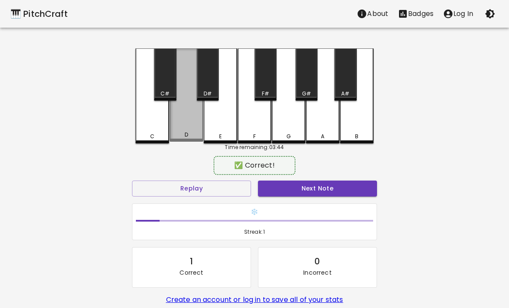
click at [177, 135] on div "D" at bounding box center [186, 135] width 32 height 8
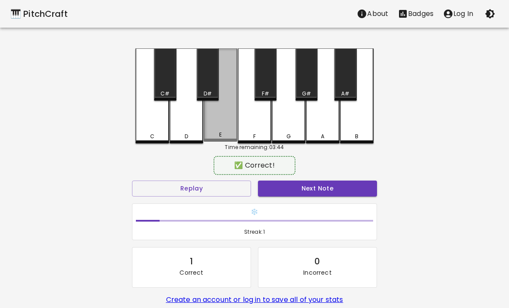
click at [210, 124] on div "E" at bounding box center [221, 94] width 34 height 93
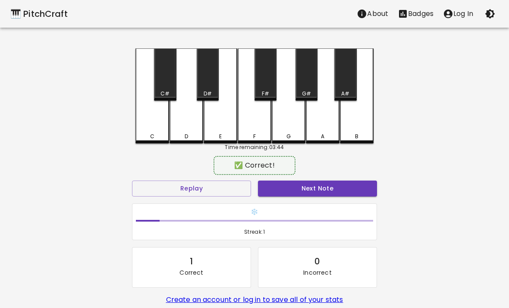
click at [255, 117] on div "F" at bounding box center [255, 95] width 34 height 95
click at [225, 132] on div "E" at bounding box center [221, 95] width 34 height 95
click at [263, 140] on div "F" at bounding box center [255, 95] width 34 height 95
click at [317, 122] on div "A" at bounding box center [323, 95] width 34 height 95
click at [313, 129] on div "A" at bounding box center [323, 95] width 34 height 95
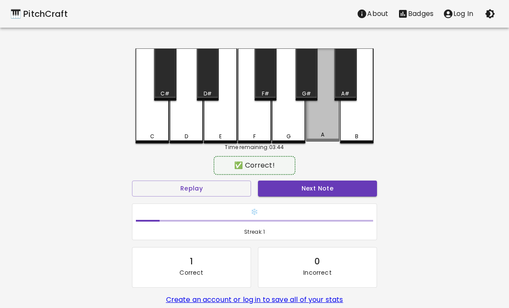
click at [315, 119] on div "A" at bounding box center [323, 94] width 34 height 93
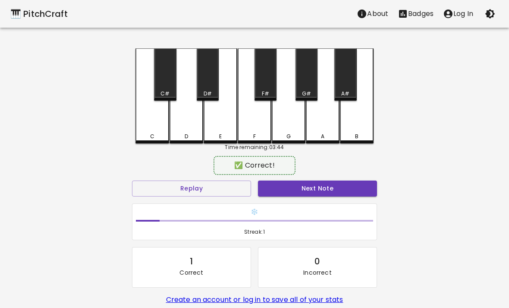
click at [348, 85] on div "A#" at bounding box center [345, 74] width 22 height 52
click at [354, 122] on div "B" at bounding box center [357, 95] width 34 height 95
click at [329, 134] on div "A" at bounding box center [323, 136] width 32 height 8
click at [350, 89] on div "A#" at bounding box center [345, 74] width 22 height 52
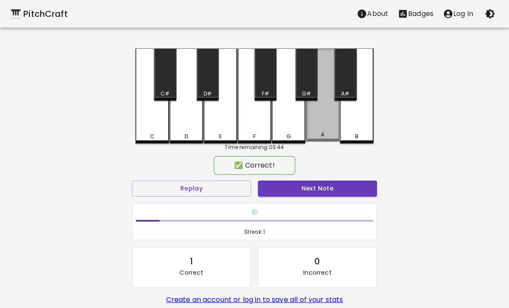
click at [318, 118] on div "A" at bounding box center [323, 94] width 34 height 93
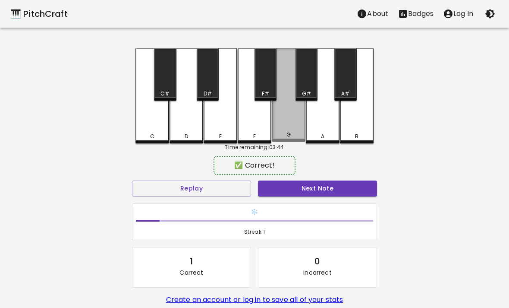
click at [297, 129] on div "G" at bounding box center [289, 94] width 34 height 93
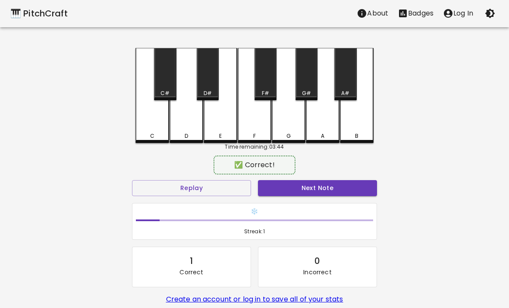
scroll to position [1, 0]
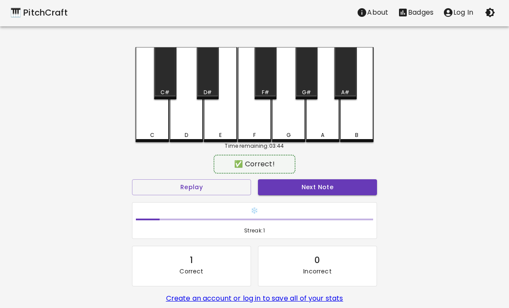
click at [227, 135] on div "E" at bounding box center [221, 135] width 32 height 8
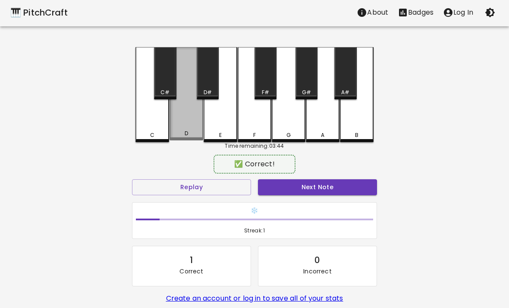
click at [201, 129] on div "D" at bounding box center [187, 93] width 34 height 93
click at [182, 131] on div "D" at bounding box center [187, 93] width 34 height 93
click at [182, 130] on div "D" at bounding box center [187, 93] width 34 height 93
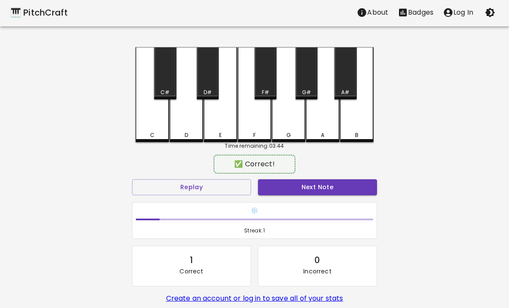
click at [183, 132] on div "D" at bounding box center [186, 135] width 32 height 8
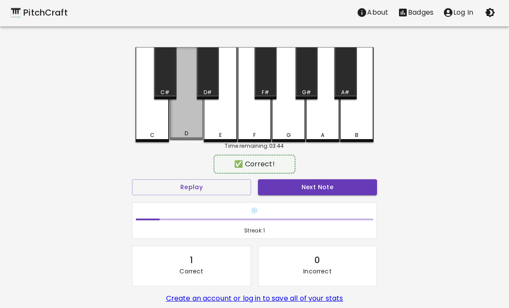
scroll to position [3, 0]
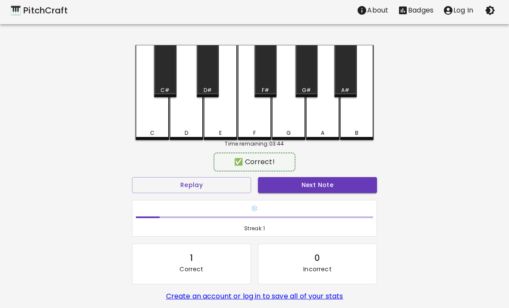
click at [185, 129] on div "D" at bounding box center [186, 133] width 3 height 8
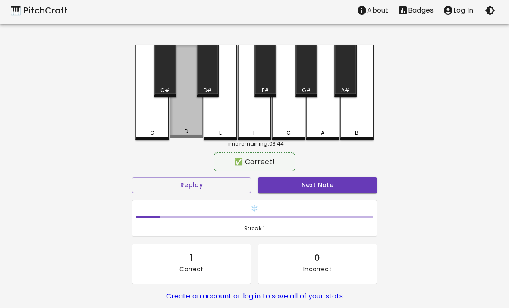
click at [195, 126] on div "D" at bounding box center [187, 91] width 34 height 93
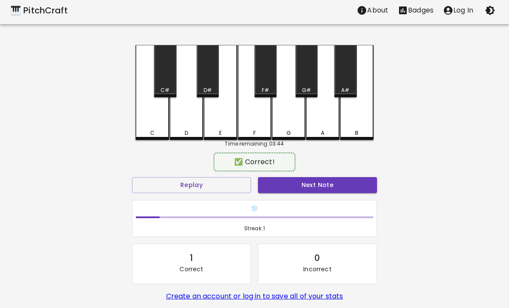
click at [190, 120] on div "D" at bounding box center [187, 92] width 34 height 95
click at [170, 155] on div "✅ Correct!" at bounding box center [254, 162] width 245 height 22
click at [177, 148] on div "C C# D D# E F F# G G# A A# B Time remaining: 03:44 ✅ Correct! Replay Next Note …" at bounding box center [254, 189] width 259 height 288
click at [194, 111] on div "D" at bounding box center [187, 92] width 34 height 95
click at [190, 107] on div "D" at bounding box center [187, 92] width 34 height 95
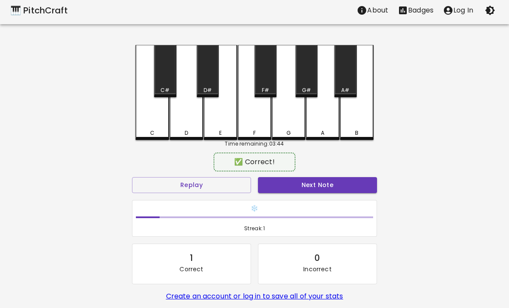
click at [193, 108] on div "D" at bounding box center [187, 92] width 34 height 95
click at [180, 139] on div "D" at bounding box center [187, 92] width 34 height 95
click at [187, 113] on div "D" at bounding box center [187, 92] width 34 height 95
click at [196, 113] on div "D" at bounding box center [187, 92] width 34 height 95
click at [184, 116] on div "D" at bounding box center [187, 92] width 34 height 95
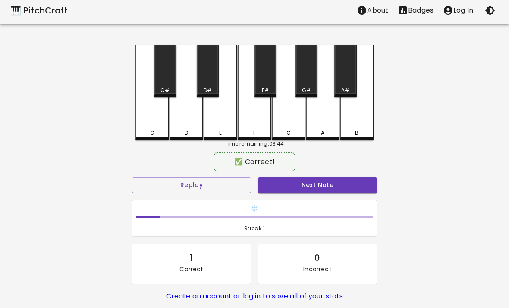
click at [181, 116] on div "D" at bounding box center [187, 92] width 34 height 95
click at [182, 109] on div "D" at bounding box center [187, 92] width 34 height 95
click at [180, 104] on div "D" at bounding box center [187, 92] width 34 height 95
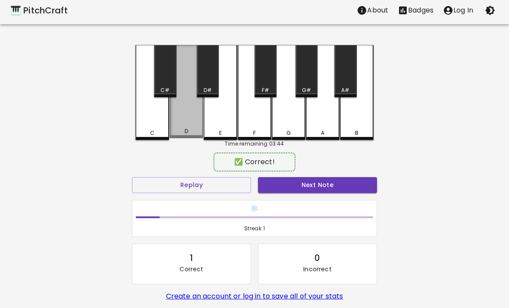
click at [172, 131] on div "D" at bounding box center [186, 131] width 32 height 8
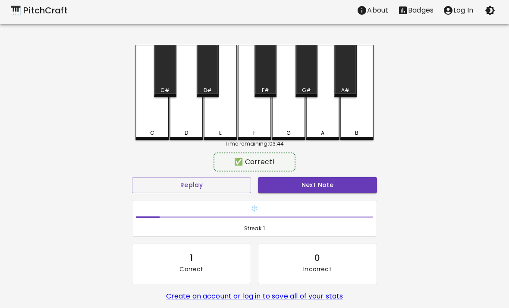
click at [184, 103] on div "D" at bounding box center [187, 92] width 34 height 95
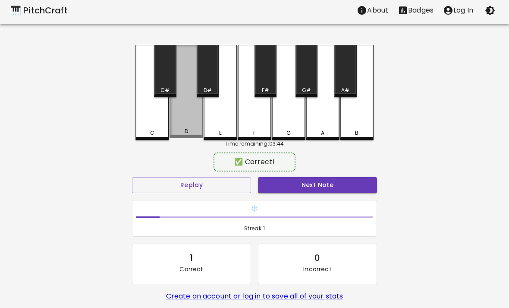
click at [177, 135] on div "D" at bounding box center [186, 131] width 32 height 8
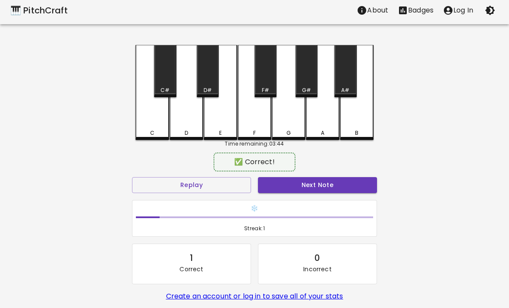
click at [180, 129] on div "D" at bounding box center [187, 92] width 34 height 95
click at [180, 128] on div "D" at bounding box center [187, 92] width 34 height 95
click at [171, 130] on div "D" at bounding box center [186, 133] width 32 height 8
click at [180, 141] on div "Time remaining: 03:44" at bounding box center [255, 144] width 238 height 8
click at [178, 139] on div "D" at bounding box center [187, 92] width 34 height 95
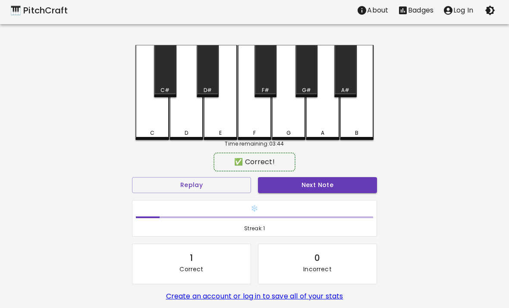
click at [179, 143] on div "Time remaining: 03:44" at bounding box center [255, 144] width 238 height 8
click at [190, 115] on div "D" at bounding box center [187, 92] width 34 height 95
click at [174, 145] on div "Time remaining: 03:44" at bounding box center [255, 144] width 238 height 8
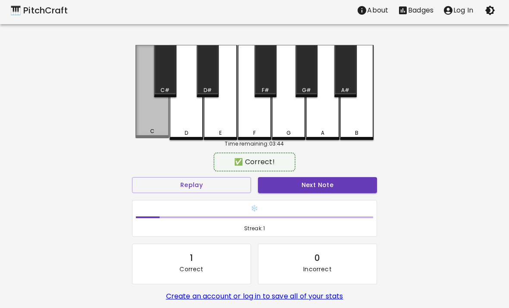
click at [173, 144] on div "Time remaining: 03:44" at bounding box center [255, 144] width 238 height 8
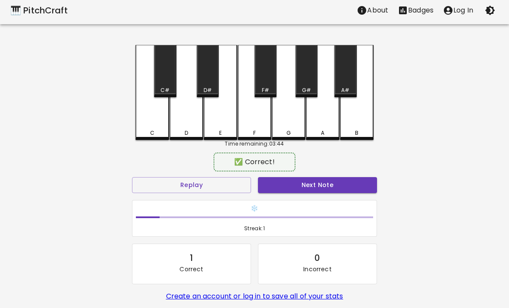
scroll to position [0, 0]
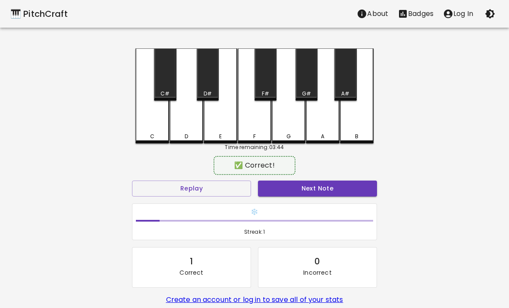
click at [190, 107] on div "D" at bounding box center [187, 95] width 34 height 95
click at [179, 135] on div "D" at bounding box center [186, 136] width 32 height 8
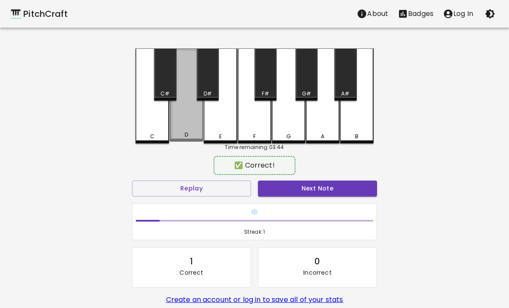
click at [180, 132] on div "D" at bounding box center [187, 94] width 34 height 93
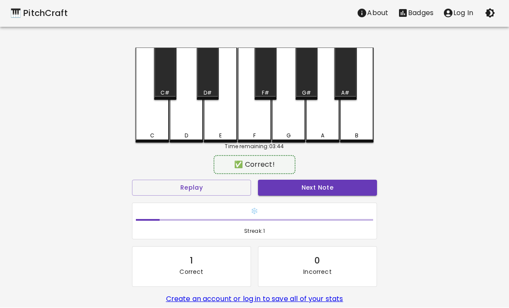
click at [183, 147] on div "Time remaining: 03:44" at bounding box center [255, 147] width 238 height 8
click at [178, 143] on div "Time remaining: 03:44" at bounding box center [255, 146] width 238 height 8
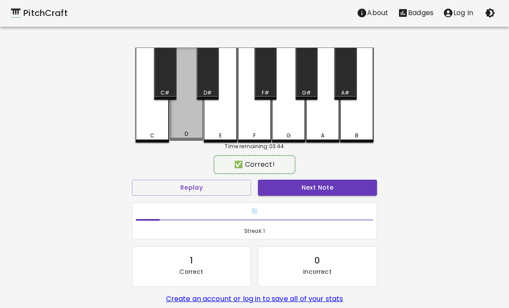
click at [177, 149] on div "Time remaining: 03:44" at bounding box center [255, 146] width 238 height 8
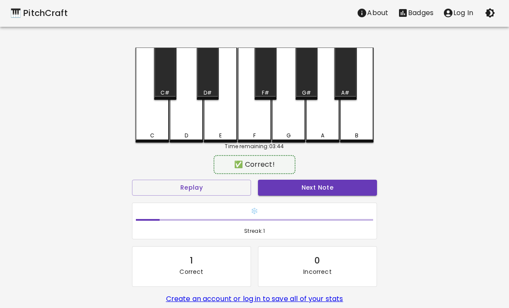
click at [176, 144] on div "Time remaining: 03:44" at bounding box center [255, 146] width 238 height 8
click at [191, 108] on div "D" at bounding box center [187, 94] width 34 height 95
click at [188, 115] on div "D" at bounding box center [187, 94] width 34 height 95
click at [183, 145] on div "Time remaining: 03:44" at bounding box center [255, 146] width 238 height 8
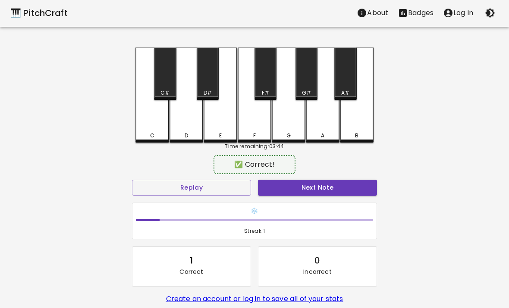
click at [182, 145] on div "Time remaining: 03:44" at bounding box center [255, 146] width 238 height 8
click at [183, 148] on div "Time remaining: 03:44" at bounding box center [255, 146] width 238 height 8
click at [187, 148] on div "Time remaining: 03:44" at bounding box center [255, 146] width 238 height 8
click at [183, 150] on div "Time remaining: 03:44" at bounding box center [255, 146] width 238 height 8
click at [184, 157] on div "✅ Correct!" at bounding box center [254, 165] width 245 height 22
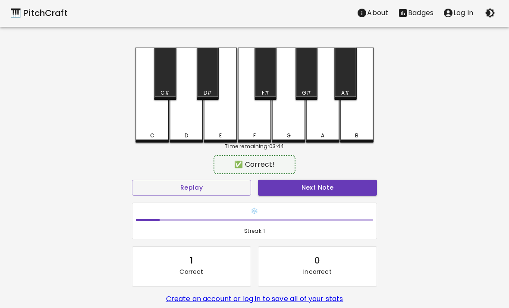
click at [183, 124] on div "D" at bounding box center [187, 94] width 34 height 95
click at [180, 132] on div "D" at bounding box center [186, 136] width 32 height 8
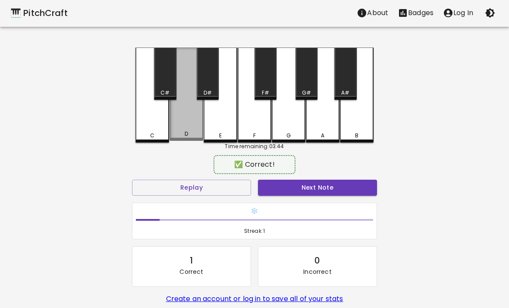
click at [179, 133] on div "D" at bounding box center [186, 134] width 32 height 8
click at [181, 129] on div "D" at bounding box center [187, 93] width 34 height 93
click at [186, 127] on div "D" at bounding box center [187, 93] width 34 height 93
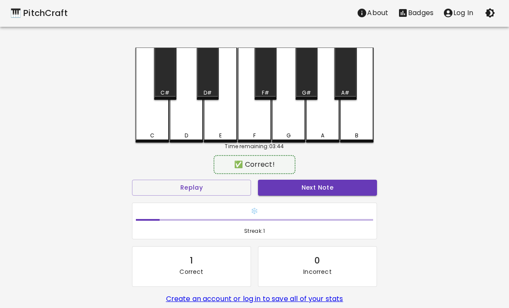
click at [185, 125] on div "D" at bounding box center [187, 94] width 34 height 95
click at [194, 113] on div "D" at bounding box center [187, 95] width 34 height 95
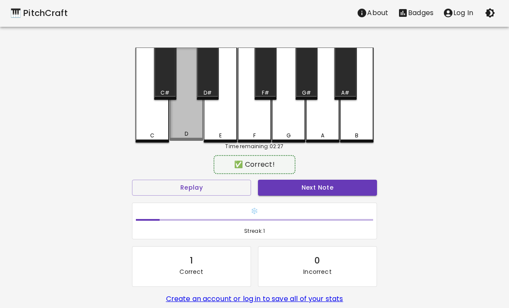
click at [187, 118] on div "D" at bounding box center [187, 93] width 34 height 93
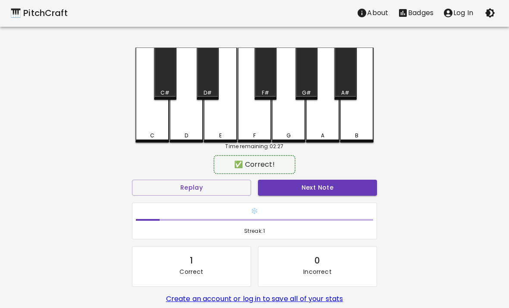
click at [183, 119] on div "D" at bounding box center [187, 94] width 34 height 95
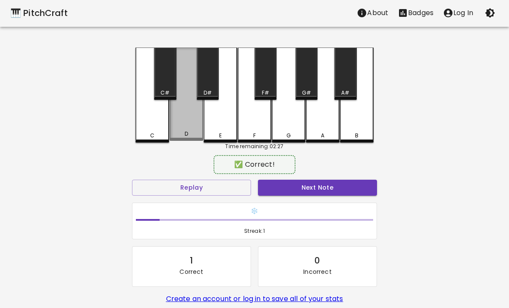
click at [184, 123] on div "D" at bounding box center [187, 93] width 34 height 93
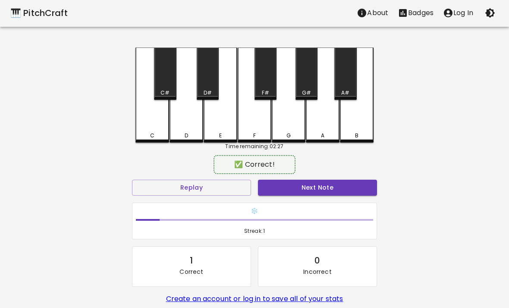
click at [189, 117] on div "D" at bounding box center [187, 94] width 34 height 95
click at [186, 137] on div "D" at bounding box center [186, 136] width 3 height 8
click at [186, 145] on div "Time remaining: 02:27" at bounding box center [255, 146] width 238 height 8
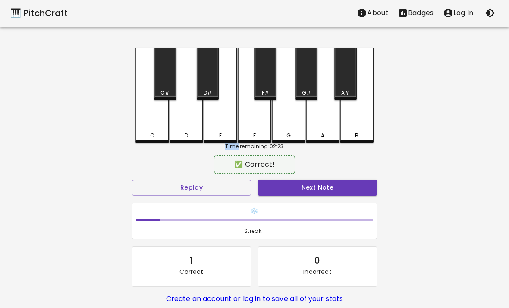
click at [98, 163] on div "🎹 PitchCraft About Badges Log In C C# D D# E F F# G G# A A# B Time remaining: 0…" at bounding box center [254, 167] width 509 height 336
click at [151, 137] on div "C" at bounding box center [152, 136] width 4 height 8
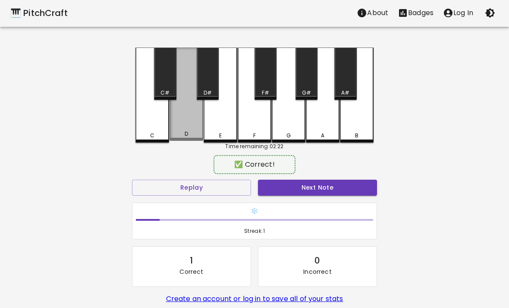
scroll to position [0, 0]
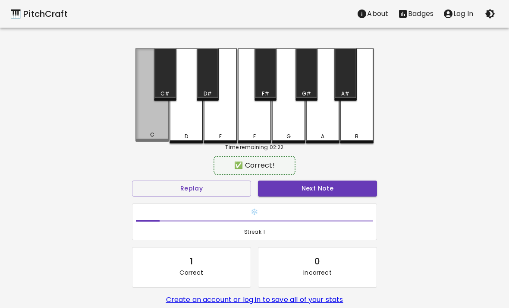
click at [146, 129] on div "C" at bounding box center [153, 94] width 34 height 93
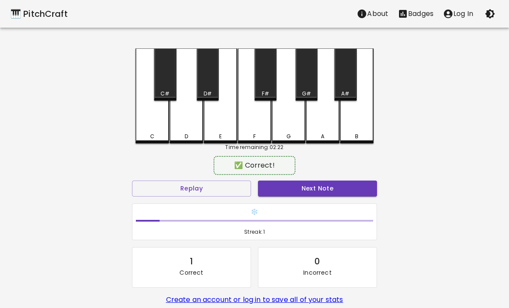
click at [184, 119] on div "D" at bounding box center [187, 95] width 34 height 95
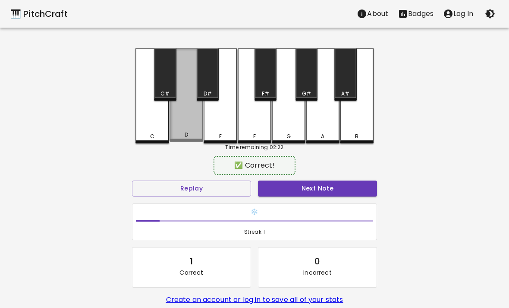
click at [188, 123] on div "D" at bounding box center [187, 94] width 34 height 93
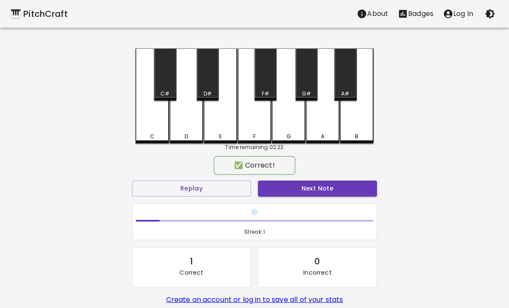
click at [187, 123] on div "D" at bounding box center [187, 95] width 34 height 95
click at [222, 122] on div "E" at bounding box center [221, 95] width 34 height 95
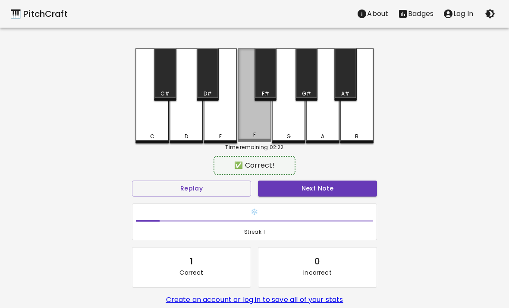
click at [258, 117] on div "F" at bounding box center [255, 94] width 34 height 93
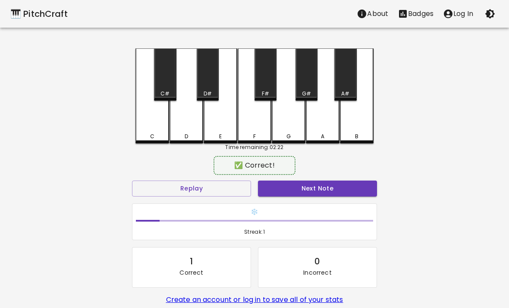
click at [252, 122] on div "F" at bounding box center [255, 95] width 34 height 95
click at [251, 122] on div "F" at bounding box center [255, 95] width 34 height 95
click at [232, 121] on div "E" at bounding box center [221, 95] width 34 height 95
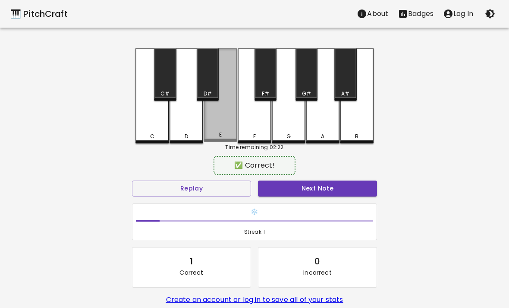
click at [216, 128] on div "E" at bounding box center [221, 94] width 34 height 93
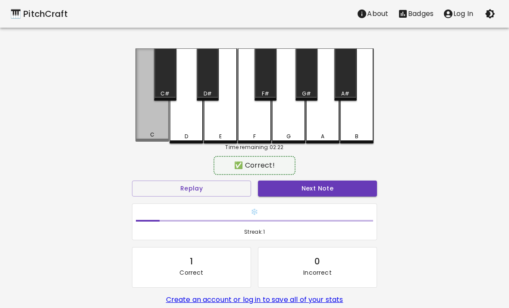
click at [148, 135] on div "C" at bounding box center [152, 135] width 32 height 8
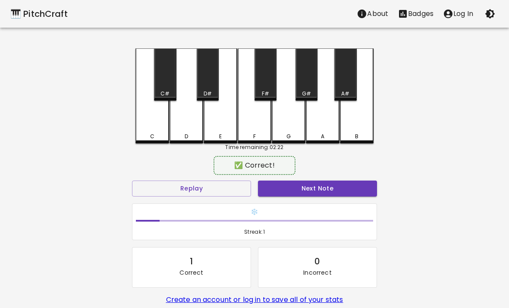
click at [188, 125] on div "D" at bounding box center [187, 95] width 34 height 95
click at [187, 125] on div "D" at bounding box center [187, 95] width 34 height 95
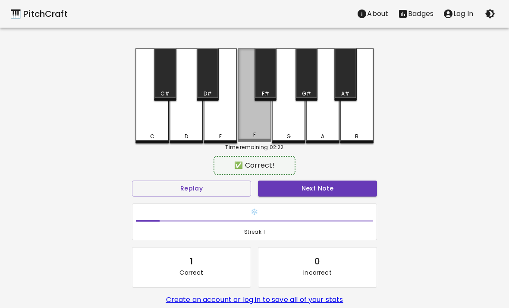
click at [260, 120] on div "F" at bounding box center [255, 94] width 34 height 93
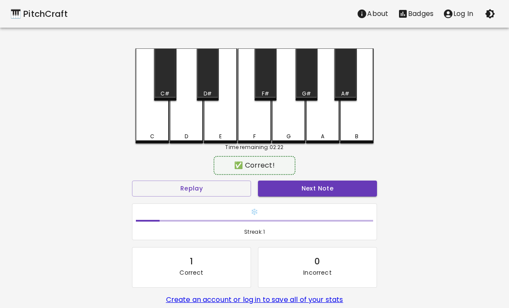
click at [249, 120] on div "F" at bounding box center [255, 95] width 34 height 95
click at [249, 119] on div "F" at bounding box center [255, 95] width 34 height 95
click at [284, 121] on div "G" at bounding box center [289, 95] width 34 height 95
click at [231, 133] on div "E" at bounding box center [221, 136] width 32 height 8
click at [145, 137] on div "C" at bounding box center [152, 136] width 32 height 8
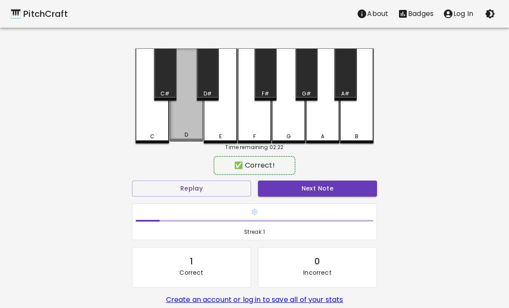
click at [185, 131] on div "D" at bounding box center [187, 94] width 34 height 93
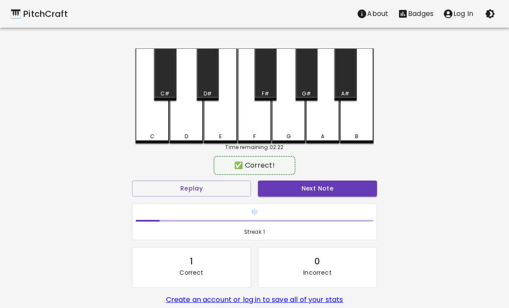
click at [182, 126] on div "D" at bounding box center [187, 95] width 34 height 95
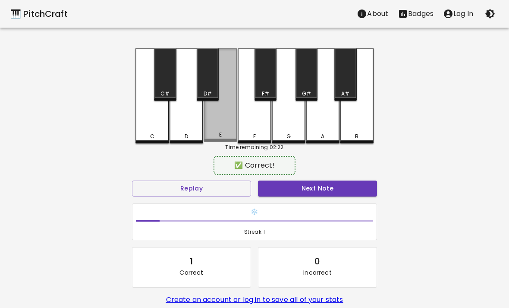
click at [220, 120] on div "E" at bounding box center [221, 94] width 34 height 93
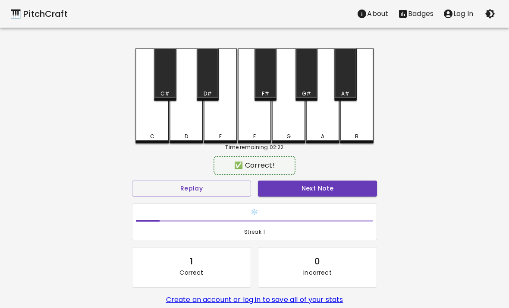
click at [144, 131] on div "C" at bounding box center [153, 95] width 34 height 95
click at [152, 130] on div "C" at bounding box center [153, 95] width 34 height 95
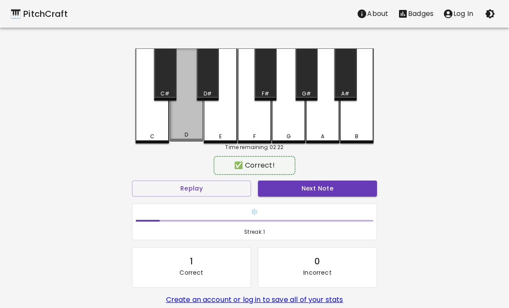
click at [192, 125] on div "D" at bounding box center [187, 94] width 34 height 93
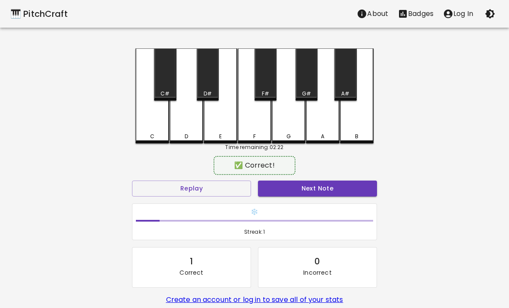
click at [183, 129] on div "D" at bounding box center [187, 95] width 34 height 95
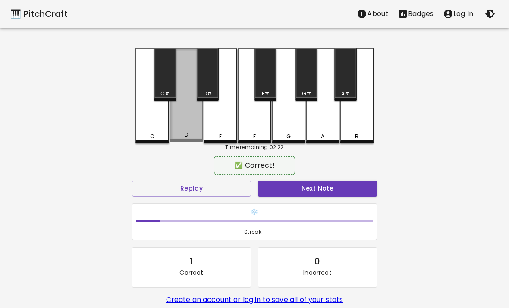
click at [183, 129] on div "D" at bounding box center [187, 94] width 34 height 93
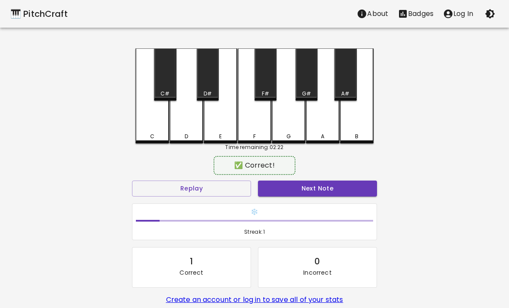
click at [227, 126] on div "E" at bounding box center [221, 95] width 34 height 95
click at [259, 121] on div "F" at bounding box center [255, 95] width 34 height 95
click at [252, 131] on div "F" at bounding box center [255, 95] width 34 height 95
click at [251, 130] on div "F" at bounding box center [255, 95] width 34 height 95
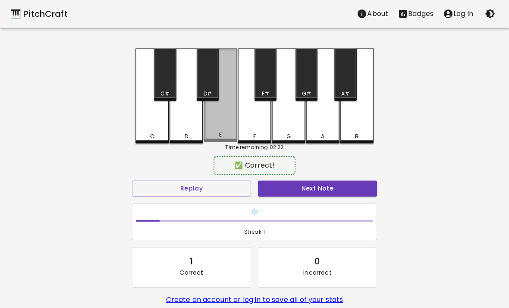
click at [232, 123] on div "E" at bounding box center [221, 94] width 34 height 93
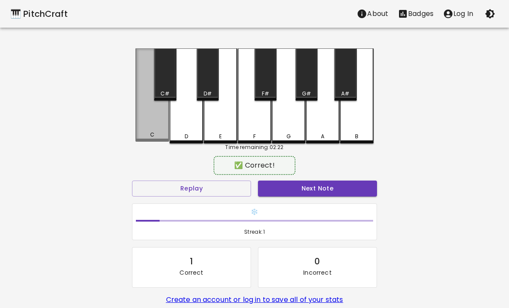
click at [154, 124] on div "C" at bounding box center [153, 94] width 34 height 93
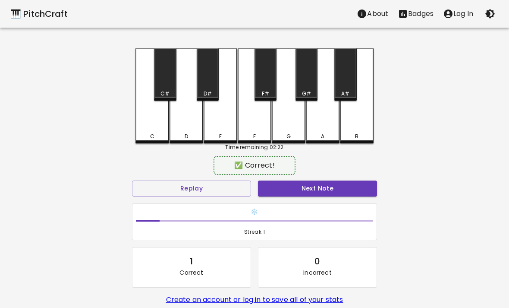
click at [153, 127] on div "C" at bounding box center [153, 95] width 34 height 95
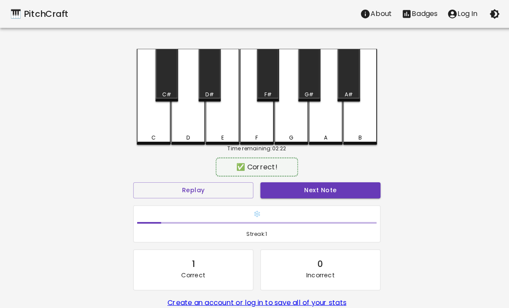
click at [180, 120] on div "D" at bounding box center [187, 95] width 34 height 95
click at [179, 120] on div "D" at bounding box center [187, 95] width 34 height 95
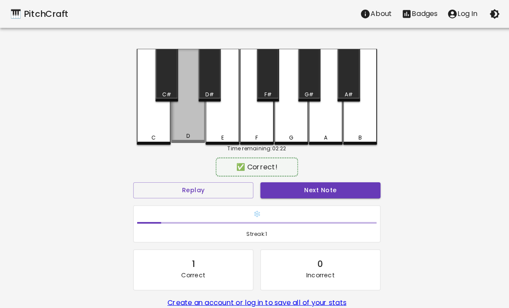
click at [173, 124] on div "D" at bounding box center [187, 94] width 34 height 93
click at [182, 127] on div "D" at bounding box center [187, 94] width 34 height 93
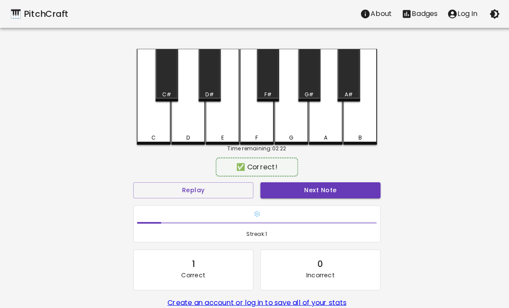
click at [181, 132] on div "D" at bounding box center [186, 136] width 32 height 8
click at [172, 124] on div "D" at bounding box center [187, 95] width 34 height 95
click at [139, 132] on div "C" at bounding box center [153, 95] width 34 height 95
click at [181, 124] on div "D" at bounding box center [187, 95] width 34 height 95
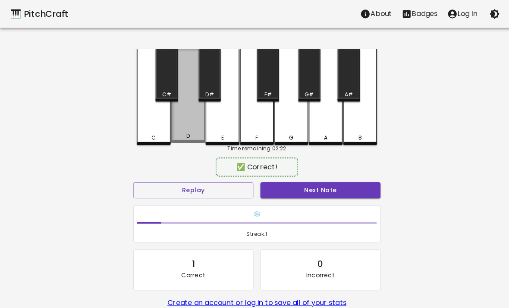
click at [177, 127] on div "D" at bounding box center [187, 94] width 34 height 93
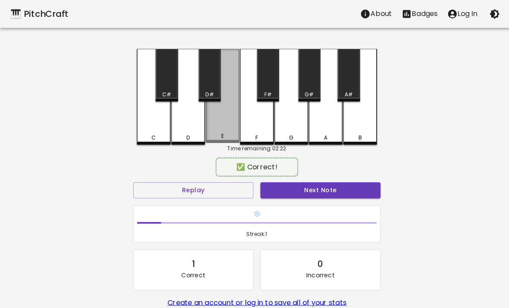
click at [221, 128] on div "E" at bounding box center [221, 94] width 34 height 93
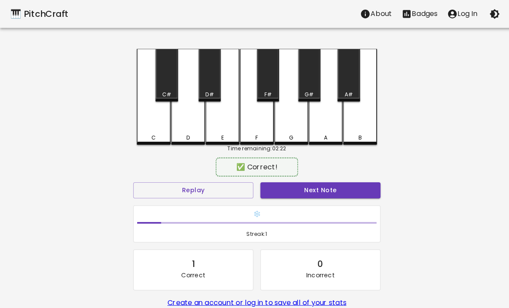
click at [247, 123] on div "F" at bounding box center [255, 95] width 34 height 95
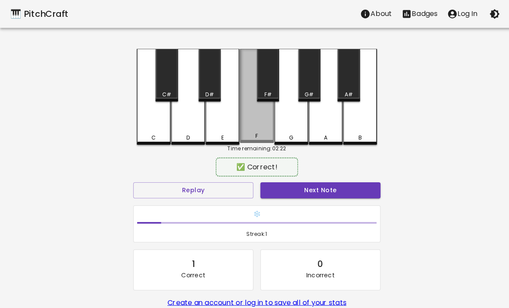
click at [253, 117] on div "F" at bounding box center [255, 94] width 34 height 93
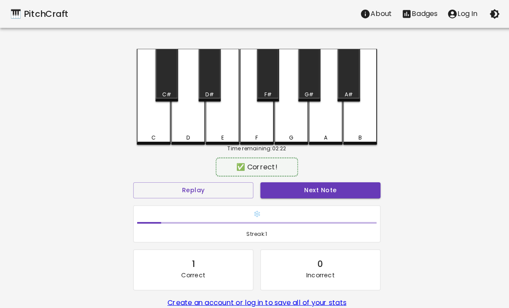
click at [253, 117] on div "F" at bounding box center [255, 95] width 34 height 95
click at [284, 119] on div "G" at bounding box center [289, 95] width 34 height 95
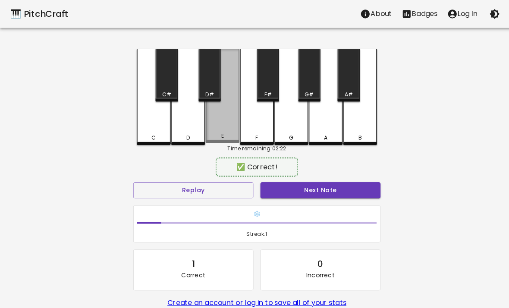
click at [218, 121] on div "E" at bounding box center [221, 94] width 34 height 93
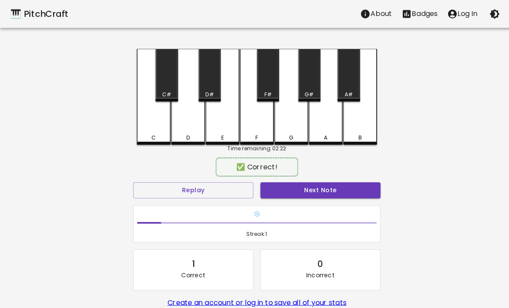
click at [203, 113] on div "C C# D D# E F F# G G# A A# B" at bounding box center [255, 95] width 238 height 95
click at [151, 132] on div "C" at bounding box center [152, 136] width 4 height 8
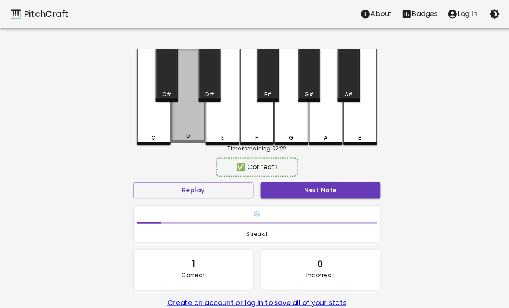
click at [186, 126] on div "D" at bounding box center [187, 94] width 34 height 93
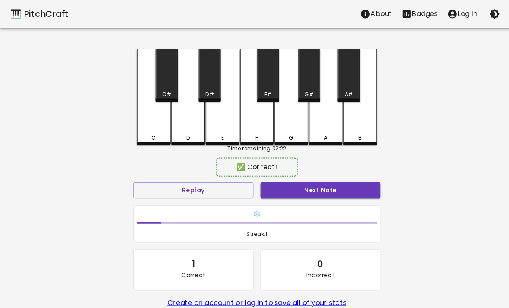
click at [185, 130] on div "D" at bounding box center [187, 95] width 34 height 95
click at [184, 129] on div "D" at bounding box center [187, 95] width 34 height 95
click at [226, 125] on div "E" at bounding box center [221, 95] width 34 height 95
click at [264, 118] on div "F" at bounding box center [255, 95] width 34 height 95
click at [249, 127] on div "F" at bounding box center [255, 95] width 34 height 95
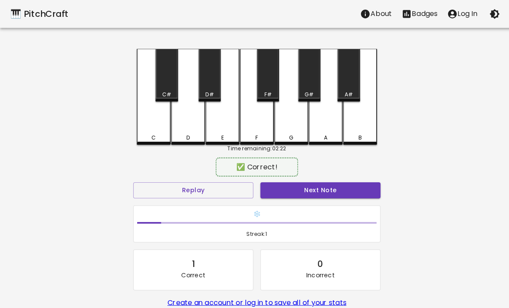
click at [249, 127] on div "F" at bounding box center [255, 95] width 34 height 95
click at [283, 123] on div "G" at bounding box center [289, 95] width 34 height 95
click at [237, 121] on div "C C# D D# E F F# G G# A A# B" at bounding box center [255, 95] width 238 height 95
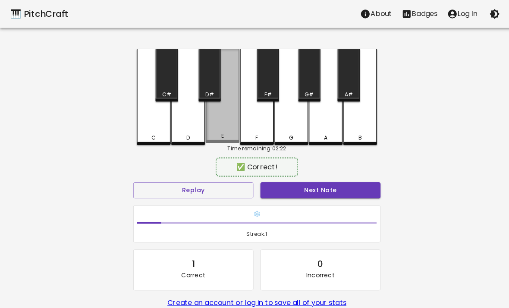
click at [231, 122] on div "E" at bounding box center [221, 94] width 34 height 93
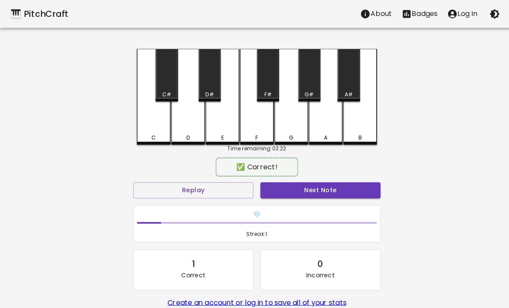
click at [231, 122] on div "E" at bounding box center [221, 95] width 34 height 95
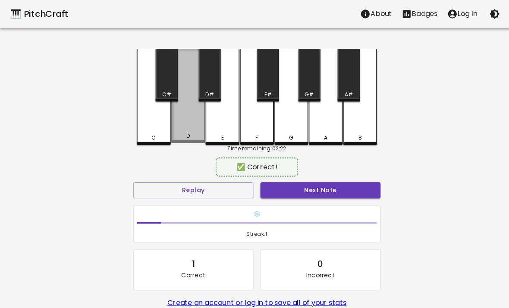
click at [191, 122] on div "D" at bounding box center [187, 94] width 34 height 93
click at [177, 131] on div "D" at bounding box center [187, 94] width 34 height 93
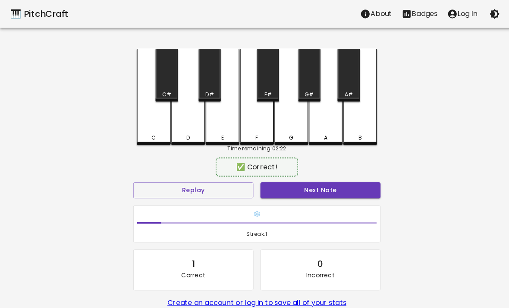
click at [291, 127] on div "G" at bounding box center [289, 95] width 34 height 95
click at [354, 85] on div "A#" at bounding box center [345, 74] width 22 height 52
click at [339, 87] on div "A#" at bounding box center [345, 74] width 22 height 52
click at [284, 130] on div "G" at bounding box center [289, 95] width 34 height 95
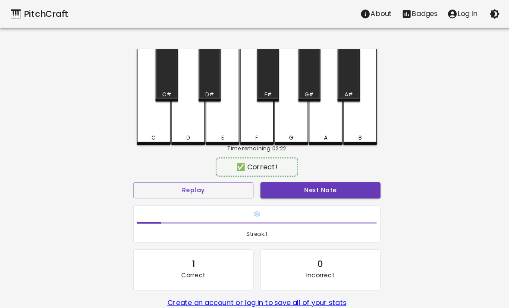
click at [284, 130] on div "G" at bounding box center [289, 95] width 34 height 95
click at [322, 125] on div "A" at bounding box center [323, 95] width 34 height 95
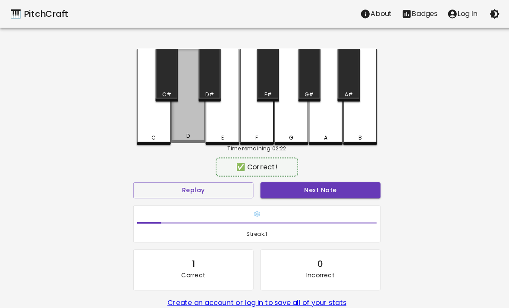
click at [177, 135] on div "D" at bounding box center [186, 135] width 32 height 8
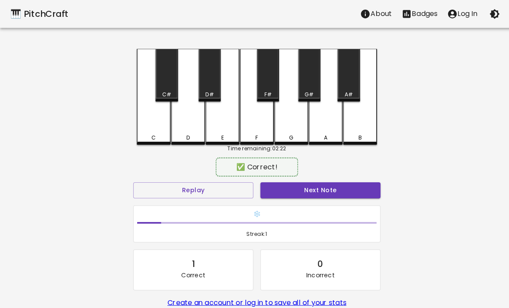
click at [177, 135] on div "D" at bounding box center [186, 136] width 32 height 8
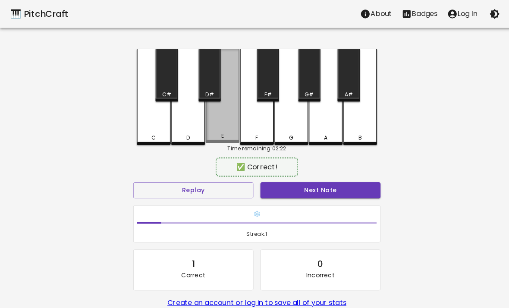
click at [219, 132] on div "E" at bounding box center [221, 94] width 34 height 93
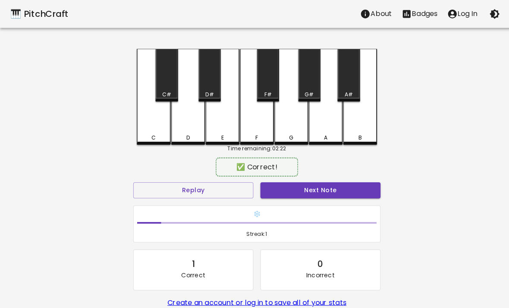
click at [256, 127] on div "F" at bounding box center [255, 95] width 34 height 95
click at [253, 136] on div "F" at bounding box center [254, 136] width 3 height 8
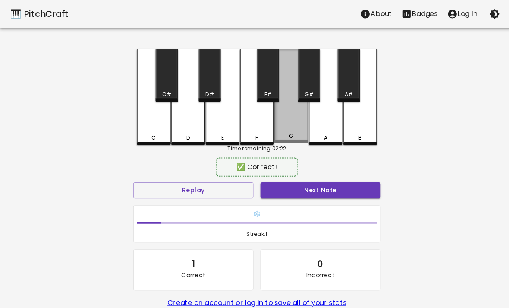
click at [282, 126] on div "G" at bounding box center [289, 94] width 34 height 93
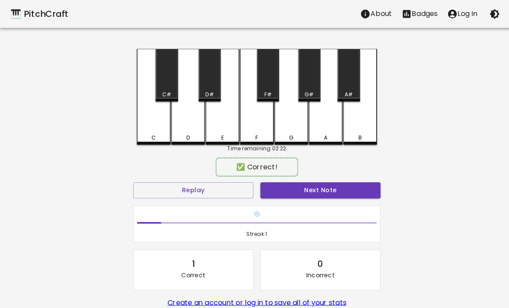
click at [316, 116] on div "A" at bounding box center [323, 95] width 34 height 95
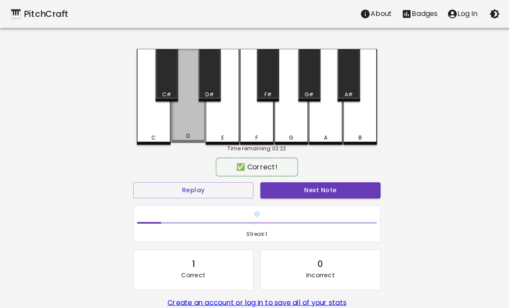
click at [183, 136] on div "D" at bounding box center [186, 135] width 32 height 8
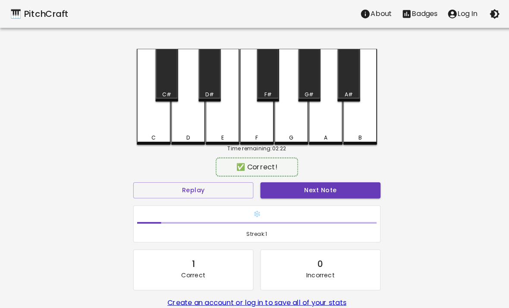
click at [185, 134] on div "D" at bounding box center [186, 136] width 3 height 8
click at [255, 128] on div "F" at bounding box center [255, 95] width 34 height 95
click at [206, 133] on div "E" at bounding box center [221, 136] width 32 height 8
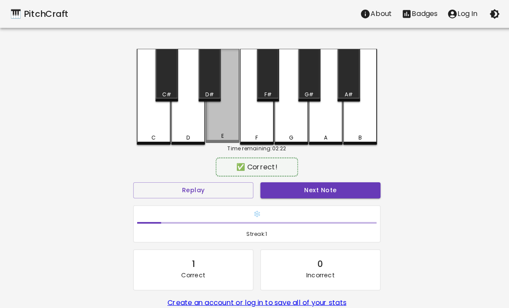
click at [206, 133] on div "E" at bounding box center [221, 135] width 32 height 8
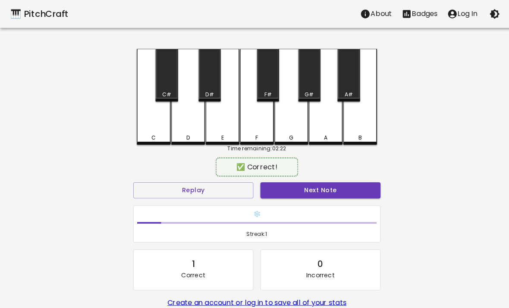
click at [240, 122] on div "F" at bounding box center [255, 95] width 34 height 95
click at [179, 130] on div "D" at bounding box center [187, 95] width 34 height 95
click at [187, 125] on div "D" at bounding box center [187, 95] width 34 height 95
click at [227, 122] on div "E" at bounding box center [221, 95] width 34 height 95
click at [318, 195] on button "Next Note" at bounding box center [317, 188] width 119 height 16
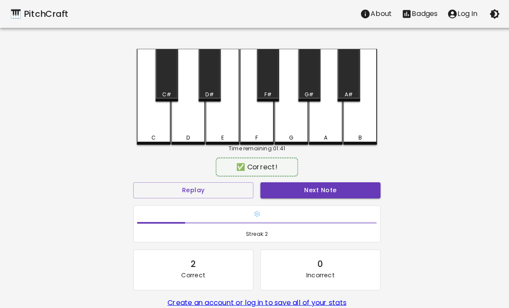
click at [323, 135] on div "A" at bounding box center [322, 136] width 3 height 8
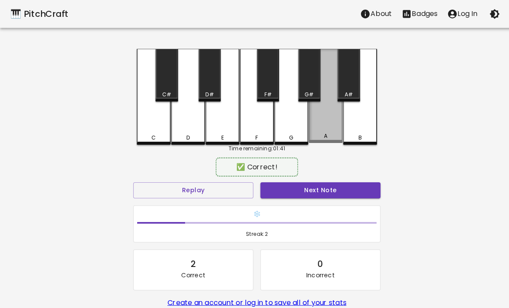
click at [323, 134] on div "A" at bounding box center [322, 135] width 3 height 8
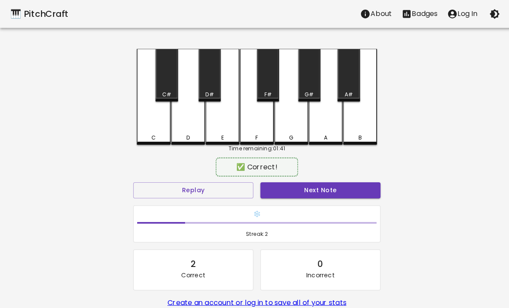
click at [329, 126] on div "A" at bounding box center [323, 95] width 34 height 95
click at [348, 193] on button "Next Note" at bounding box center [317, 188] width 119 height 16
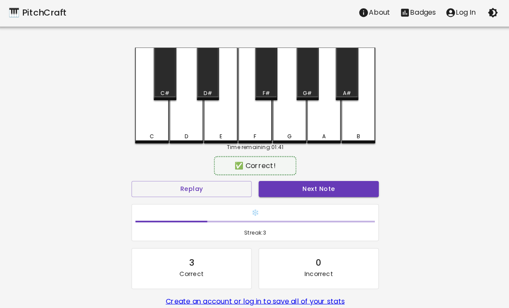
click at [333, 191] on button "Next Note" at bounding box center [317, 188] width 119 height 16
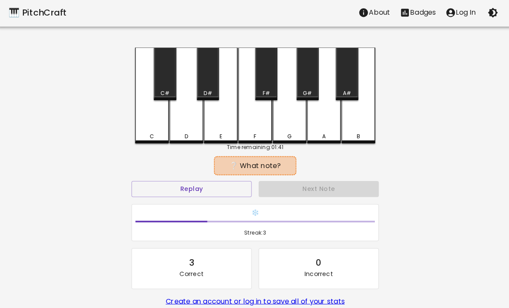
click at [324, 124] on div "A" at bounding box center [323, 95] width 34 height 95
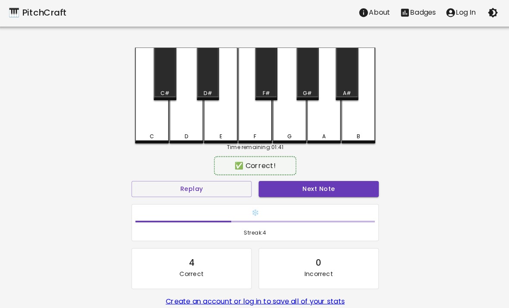
click at [333, 191] on button "Next Note" at bounding box center [317, 188] width 119 height 16
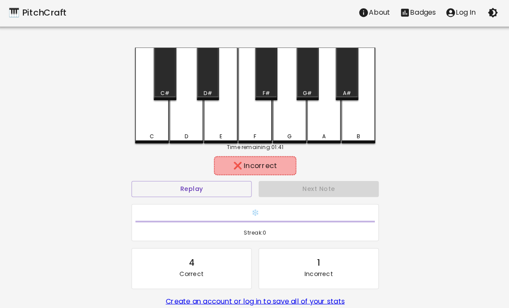
click at [289, 129] on div "G" at bounding box center [289, 95] width 34 height 95
click at [262, 120] on div "F" at bounding box center [255, 95] width 34 height 95
click at [164, 186] on button "Replay" at bounding box center [191, 188] width 119 height 16
click at [157, 177] on div "Replay" at bounding box center [192, 188] width 126 height 23
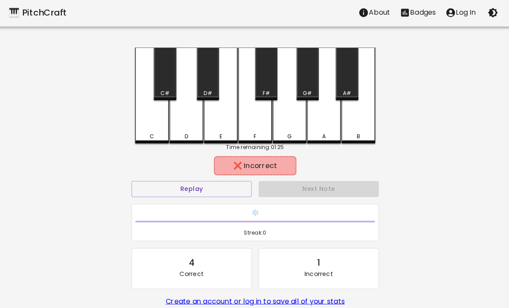
click at [164, 171] on div "❌ Incorrect" at bounding box center [254, 165] width 245 height 22
click at [156, 193] on button "Replay" at bounding box center [191, 188] width 119 height 16
click at [156, 192] on button "Replay" at bounding box center [191, 188] width 119 height 16
click at [152, 201] on div "❄️ Streak: 0" at bounding box center [255, 222] width 252 height 44
click at [148, 200] on div "❄️ Streak: 0" at bounding box center [255, 222] width 252 height 44
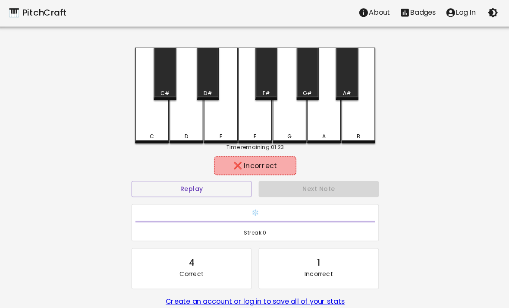
click at [162, 204] on div "❄️ Streak: 0" at bounding box center [254, 222] width 244 height 36
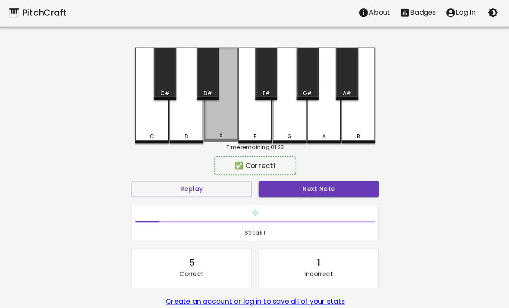
click at [219, 131] on div "E" at bounding box center [221, 94] width 34 height 93
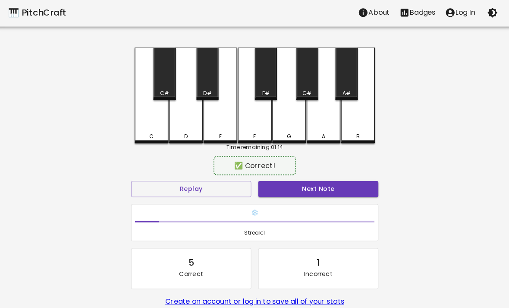
click at [325, 130] on div "A" at bounding box center [323, 95] width 34 height 95
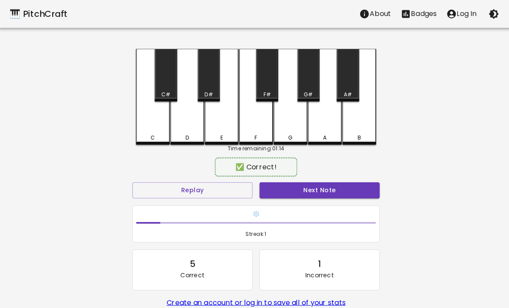
click at [349, 122] on div "B" at bounding box center [357, 95] width 34 height 95
click at [325, 127] on div "A" at bounding box center [323, 95] width 34 height 95
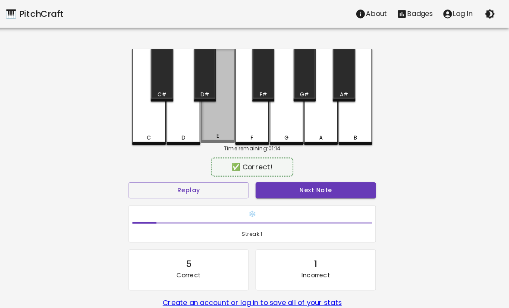
click at [213, 117] on div "E" at bounding box center [221, 94] width 34 height 93
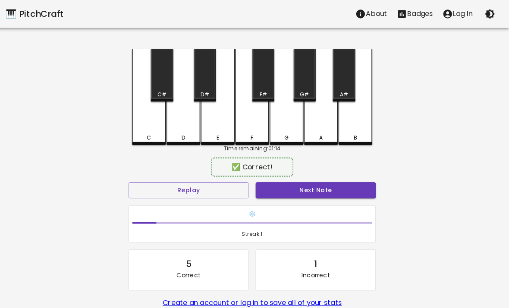
click at [357, 118] on div "B" at bounding box center [357, 95] width 34 height 95
click at [302, 87] on div "G#" at bounding box center [307, 74] width 22 height 52
click at [340, 127] on div "B" at bounding box center [357, 95] width 34 height 95
click at [351, 120] on div "B" at bounding box center [357, 95] width 34 height 95
click at [324, 129] on div "A" at bounding box center [323, 95] width 34 height 95
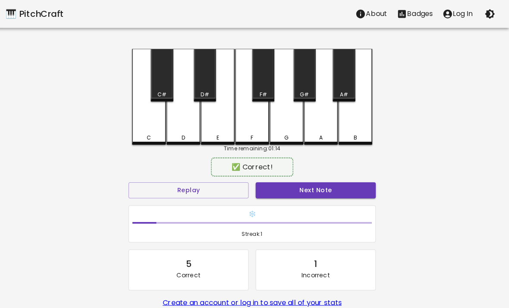
click at [297, 98] on div "G#" at bounding box center [307, 74] width 22 height 52
click at [317, 127] on div "A" at bounding box center [323, 95] width 34 height 95
click at [345, 123] on div "B" at bounding box center [357, 95] width 34 height 95
click at [319, 128] on div "A" at bounding box center [323, 95] width 34 height 95
click at [303, 86] on div "G#" at bounding box center [307, 74] width 22 height 52
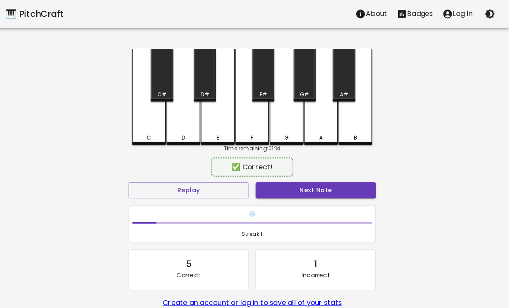
click at [316, 125] on div "A" at bounding box center [323, 95] width 34 height 95
click at [319, 132] on div "A" at bounding box center [323, 95] width 34 height 95
click at [344, 125] on div "B" at bounding box center [357, 95] width 34 height 95
click at [384, 115] on div "🎹 PitchCraft About Badges Log In C C# D D# E F F# G G# A A# B Time remaining: 0…" at bounding box center [254, 168] width 509 height 336
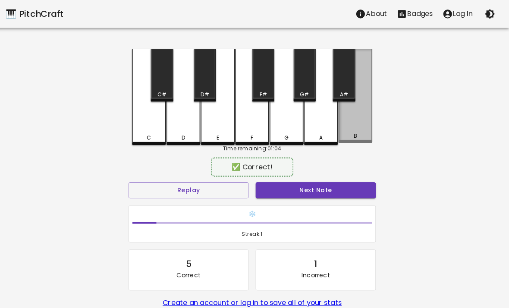
click at [346, 123] on div "B" at bounding box center [357, 94] width 34 height 93
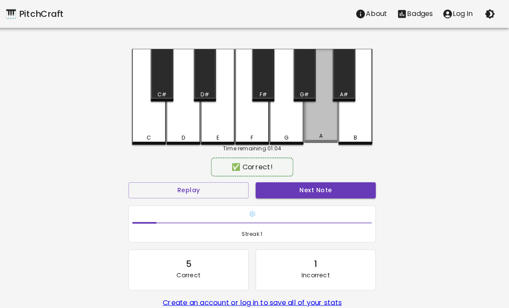
click at [321, 133] on div "A" at bounding box center [322, 135] width 3 height 8
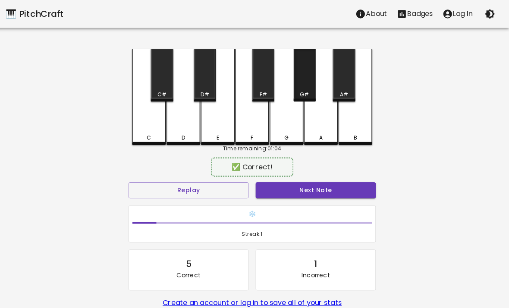
click at [300, 84] on div "G#" at bounding box center [307, 74] width 22 height 52
click at [313, 118] on div "A" at bounding box center [323, 95] width 34 height 95
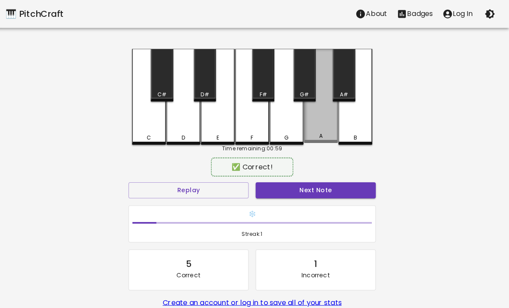
click at [317, 120] on div "A" at bounding box center [323, 94] width 34 height 93
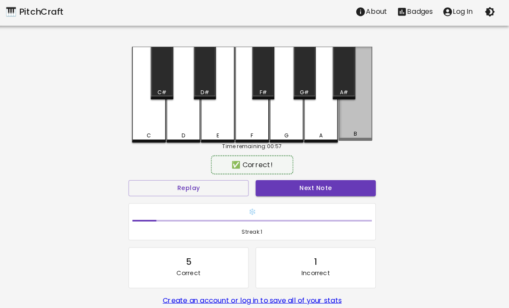
click at [353, 113] on div "B" at bounding box center [357, 94] width 34 height 93
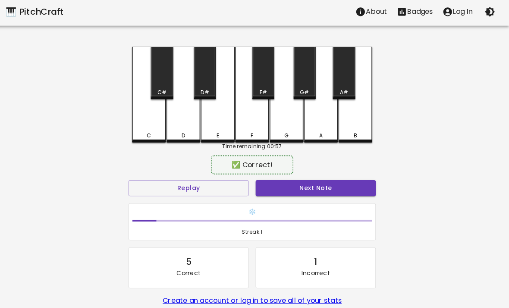
click at [318, 129] on div "A" at bounding box center [323, 95] width 34 height 95
click at [395, 85] on div "🎹 PitchCraft About Badges Log In C C# D D# E F F# G G# A A# B Time remaining: 0…" at bounding box center [254, 168] width 509 height 336
click at [320, 114] on div "A" at bounding box center [323, 95] width 34 height 95
click at [342, 112] on div "B" at bounding box center [357, 95] width 34 height 95
click at [386, 98] on div "🎹 PitchCraft About Badges Log In C C# D D# E F F# G G# A A# B Time remaining: 0…" at bounding box center [254, 168] width 509 height 336
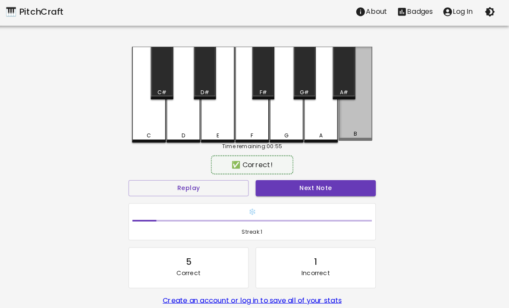
click at [356, 109] on div "B" at bounding box center [357, 94] width 34 height 93
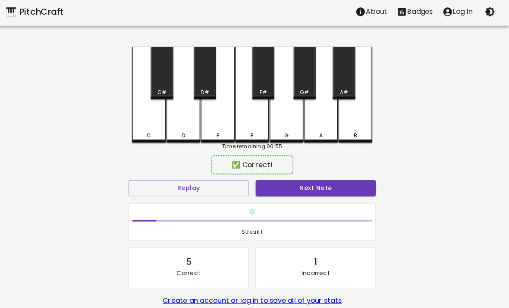
click at [323, 120] on div "A" at bounding box center [323, 95] width 34 height 95
click at [302, 90] on div "G#" at bounding box center [306, 94] width 9 height 8
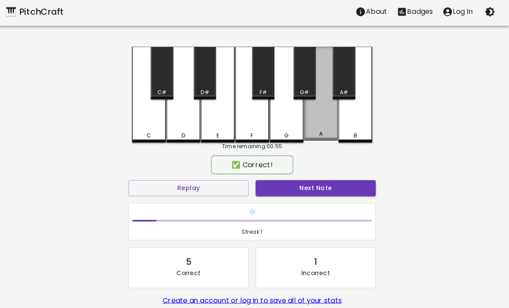
click at [307, 119] on div "A" at bounding box center [323, 94] width 34 height 93
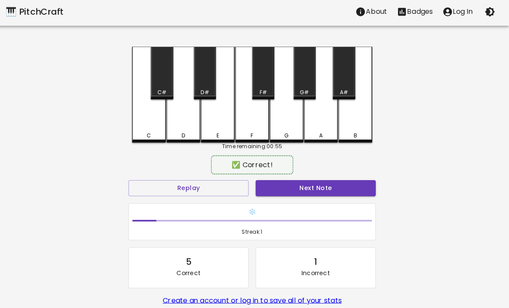
click at [219, 129] on div "E" at bounding box center [221, 95] width 34 height 95
click at [247, 125] on div "F" at bounding box center [255, 95] width 34 height 95
click at [185, 116] on div "D" at bounding box center [187, 95] width 34 height 95
click at [154, 118] on div "C" at bounding box center [153, 95] width 34 height 95
click at [114, 74] on div "🎹 PitchCraft About Badges Log In C C# D D# E F F# G G# A A# B Time remaining: 0…" at bounding box center [254, 168] width 509 height 336
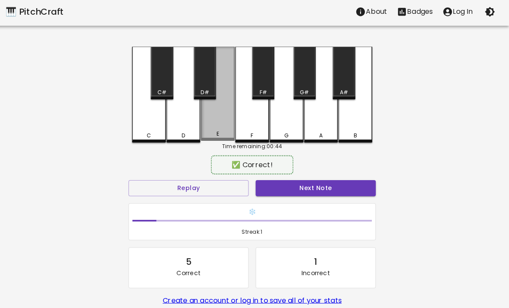
click at [214, 117] on div "E" at bounding box center [221, 94] width 34 height 93
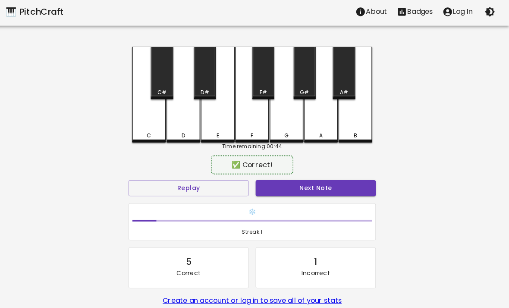
click at [212, 120] on div "E" at bounding box center [221, 95] width 34 height 95
click at [204, 126] on div "E" at bounding box center [221, 95] width 34 height 95
click at [149, 43] on div "🎹 PitchCraft About Badges Log In C C# D D# E F F# G G# A A# B Time remaining: 0…" at bounding box center [254, 168] width 509 height 336
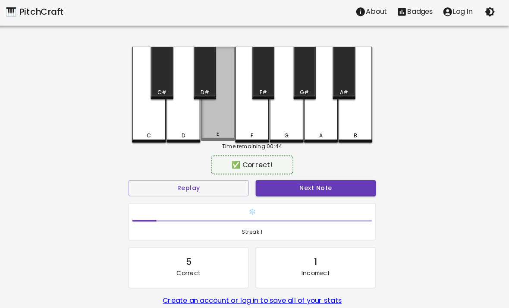
click at [213, 117] on div "E" at bounding box center [221, 94] width 34 height 93
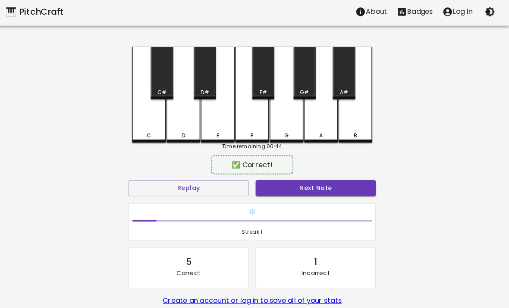
click at [286, 101] on div "G" at bounding box center [289, 95] width 34 height 95
click at [246, 132] on div "F" at bounding box center [255, 136] width 32 height 8
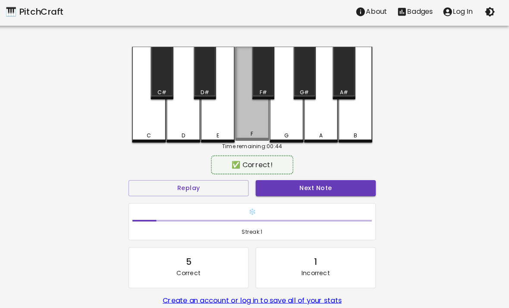
click at [246, 131] on div "F" at bounding box center [255, 135] width 32 height 8
click at [253, 131] on div "F" at bounding box center [254, 135] width 3 height 8
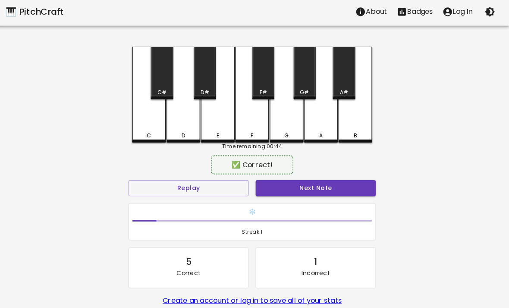
click at [284, 119] on div "G" at bounding box center [289, 95] width 34 height 95
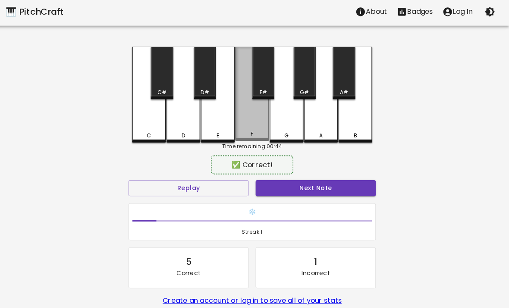
click at [246, 112] on div "F" at bounding box center [255, 94] width 34 height 93
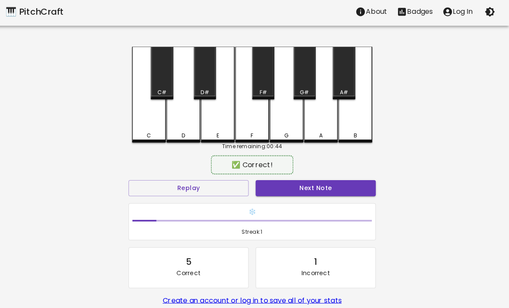
click at [205, 132] on div "E" at bounding box center [221, 136] width 32 height 8
click at [173, 127] on div "D" at bounding box center [187, 95] width 34 height 95
click at [222, 123] on div "E" at bounding box center [221, 95] width 34 height 95
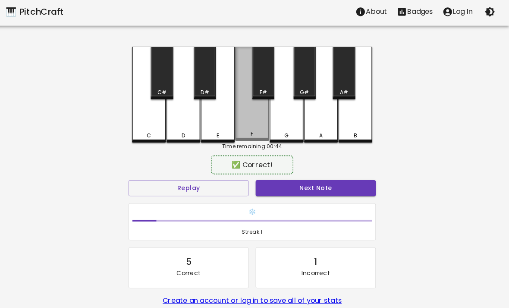
click at [245, 119] on div "F" at bounding box center [255, 94] width 34 height 93
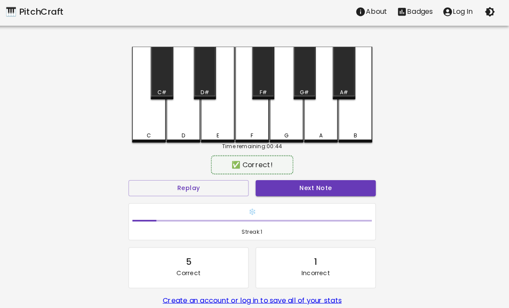
click at [245, 118] on div "F" at bounding box center [255, 95] width 34 height 95
click at [244, 119] on div "F" at bounding box center [255, 95] width 34 height 95
click at [243, 119] on div "F" at bounding box center [255, 95] width 34 height 95
click at [281, 117] on div "G" at bounding box center [289, 95] width 34 height 95
click at [210, 132] on div "E" at bounding box center [221, 136] width 32 height 8
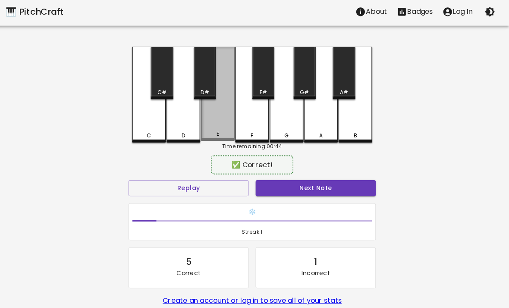
click at [205, 132] on div "E" at bounding box center [221, 135] width 32 height 8
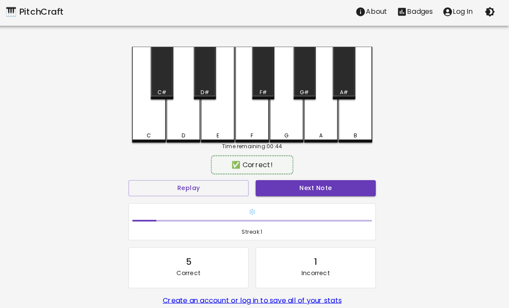
click at [219, 112] on div "E" at bounding box center [221, 95] width 34 height 95
click at [218, 121] on div "E" at bounding box center [221, 95] width 34 height 95
click at [247, 104] on div "F" at bounding box center [255, 95] width 34 height 95
click at [358, 98] on div "B" at bounding box center [357, 95] width 34 height 95
click at [314, 89] on div "G#" at bounding box center [307, 74] width 22 height 52
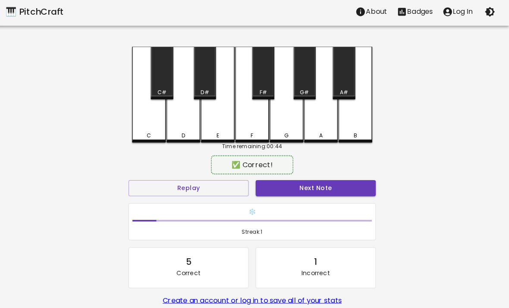
click at [340, 89] on div "A#" at bounding box center [345, 74] width 22 height 52
click at [340, 88] on div "A#" at bounding box center [345, 74] width 22 height 52
click at [340, 69] on div "A#" at bounding box center [345, 74] width 22 height 52
click at [250, 123] on div "F" at bounding box center [255, 95] width 34 height 95
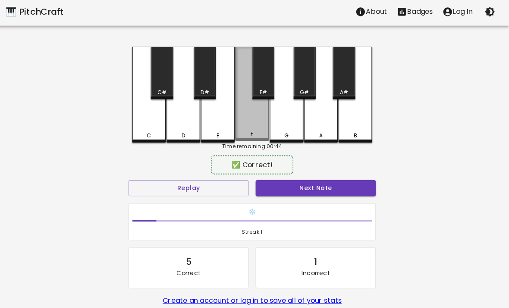
click at [250, 123] on div "F" at bounding box center [255, 94] width 34 height 93
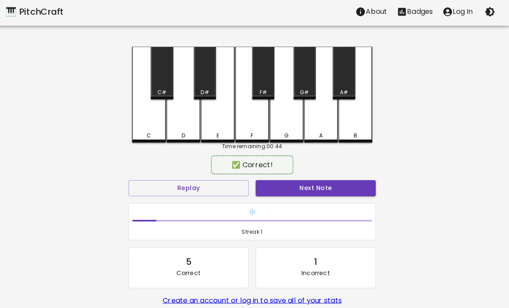
click at [258, 117] on div "F" at bounding box center [255, 95] width 34 height 95
click at [227, 131] on div "E" at bounding box center [221, 95] width 34 height 95
click at [226, 130] on div "E" at bounding box center [221, 95] width 34 height 95
click at [269, 118] on div "F" at bounding box center [255, 95] width 34 height 95
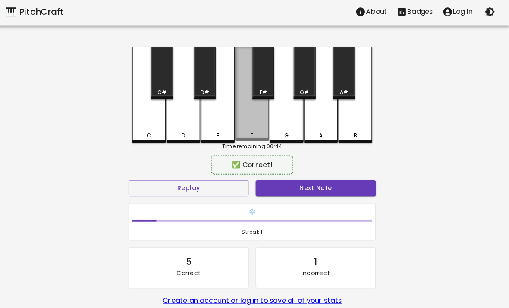
click at [268, 118] on div "F" at bounding box center [255, 94] width 34 height 93
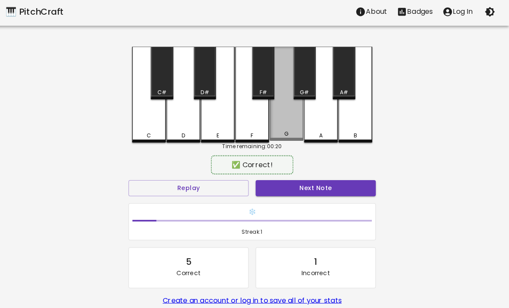
click at [294, 107] on div "G" at bounding box center [289, 94] width 34 height 93
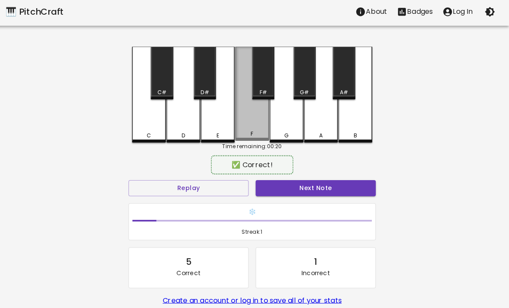
click at [244, 114] on div "F" at bounding box center [255, 94] width 34 height 93
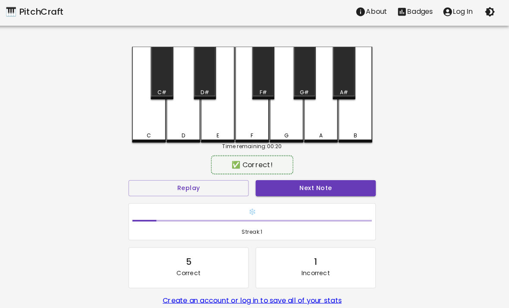
click at [187, 142] on div "D" at bounding box center [187, 95] width 34 height 95
click at [186, 142] on div "D" at bounding box center [187, 95] width 34 height 95
click at [161, 72] on div "C#" at bounding box center [165, 74] width 22 height 52
click at [325, 126] on div "A" at bounding box center [323, 95] width 34 height 95
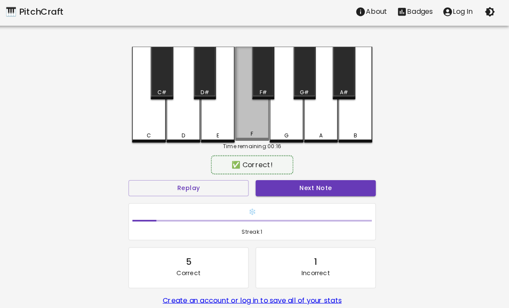
click at [253, 129] on div "F" at bounding box center [255, 94] width 34 height 93
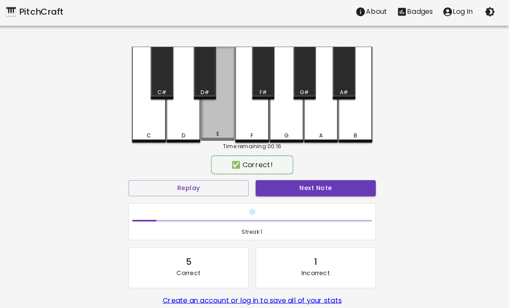
click at [231, 121] on div "E" at bounding box center [221, 94] width 34 height 93
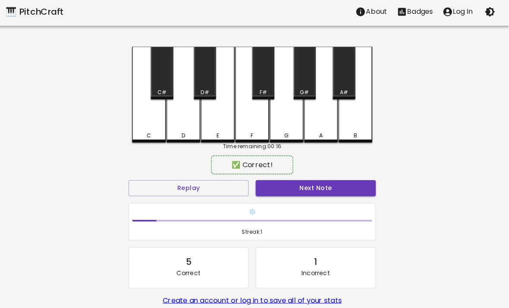
click at [156, 124] on div "C" at bounding box center [153, 95] width 34 height 95
click at [312, 128] on div "A" at bounding box center [323, 95] width 34 height 95
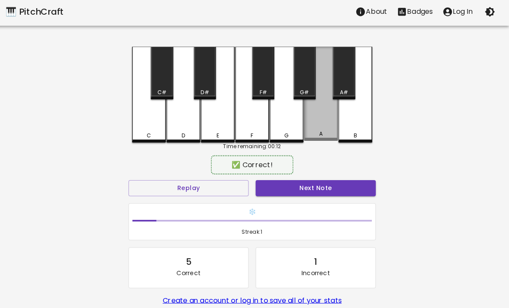
click at [315, 118] on div "A" at bounding box center [323, 94] width 34 height 93
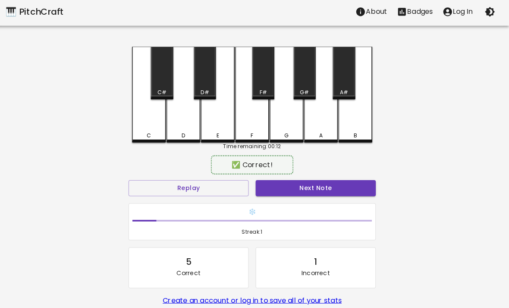
click at [158, 125] on div "C" at bounding box center [153, 95] width 34 height 95
click at [284, 123] on div "G" at bounding box center [289, 95] width 34 height 95
click at [216, 124] on div "E" at bounding box center [221, 95] width 34 height 95
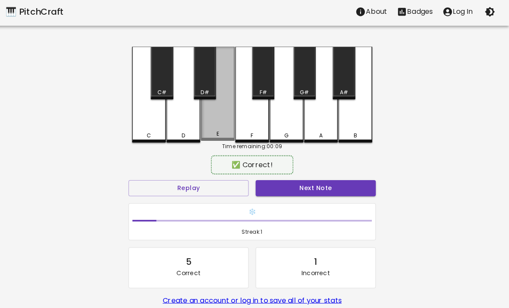
click at [208, 121] on div "E" at bounding box center [221, 94] width 34 height 93
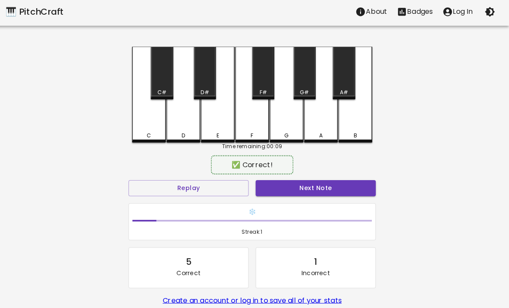
click at [132, 142] on div "C C# D D# E F F# G G# A A# B Time remaining: 00:09 ✅ Correct! Replay Next Note …" at bounding box center [254, 192] width 259 height 288
click at [284, 122] on div "G" at bounding box center [289, 95] width 34 height 95
click at [263, 112] on div "F" at bounding box center [255, 95] width 34 height 95
click at [282, 115] on div "G" at bounding box center [289, 95] width 34 height 95
click at [230, 116] on div "E" at bounding box center [221, 95] width 34 height 95
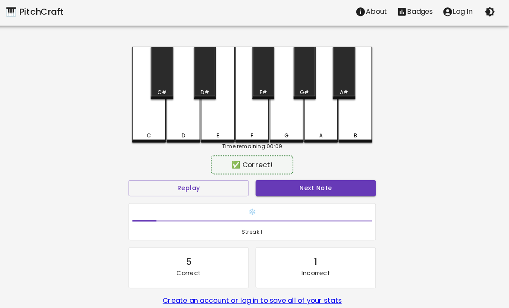
click at [195, 120] on div "D" at bounding box center [187, 95] width 34 height 95
click at [146, 129] on div "C" at bounding box center [153, 95] width 34 height 95
click at [179, 120] on div "D" at bounding box center [187, 95] width 34 height 95
click at [218, 117] on div "E" at bounding box center [221, 95] width 34 height 95
click at [147, 134] on div "C" at bounding box center [152, 136] width 32 height 8
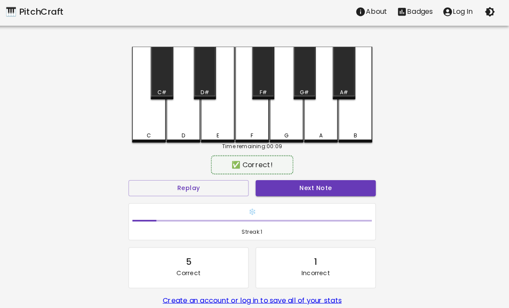
click at [180, 128] on div "D" at bounding box center [187, 95] width 34 height 95
click at [218, 117] on div "E" at bounding box center [221, 95] width 34 height 95
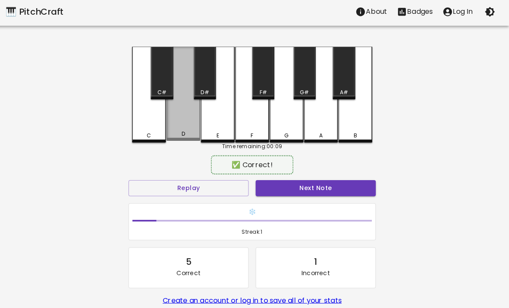
click at [194, 126] on div "D" at bounding box center [187, 94] width 34 height 93
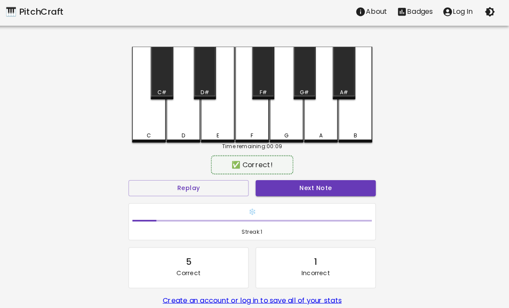
click at [177, 119] on div "D" at bounding box center [187, 95] width 34 height 95
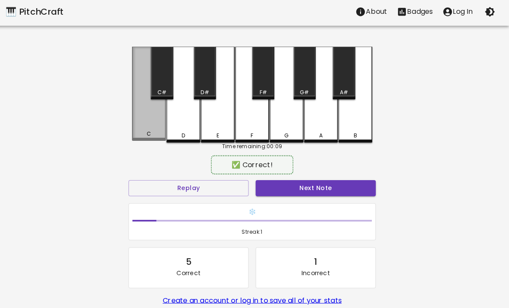
click at [147, 128] on div "C" at bounding box center [153, 94] width 34 height 93
click at [161, 123] on div "C" at bounding box center [153, 94] width 34 height 93
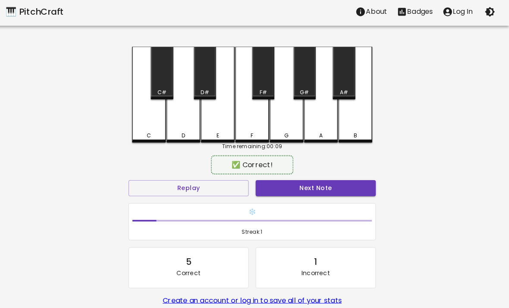
click at [287, 112] on div "G" at bounding box center [289, 95] width 34 height 95
click at [207, 122] on div "E" at bounding box center [221, 95] width 34 height 95
click at [186, 123] on div "D" at bounding box center [187, 95] width 34 height 95
click at [153, 126] on div "C" at bounding box center [153, 95] width 34 height 95
click at [177, 120] on div "D" at bounding box center [187, 95] width 34 height 95
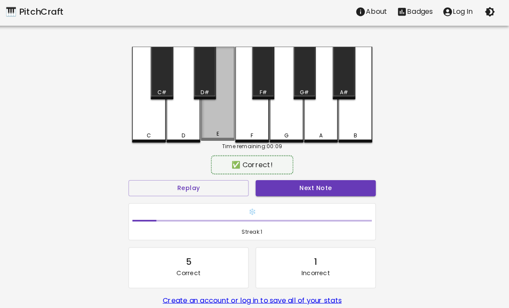
click at [208, 118] on div "E" at bounding box center [221, 94] width 34 height 93
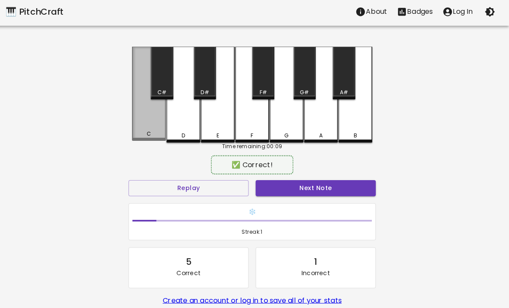
click at [139, 132] on div "C" at bounding box center [153, 94] width 34 height 93
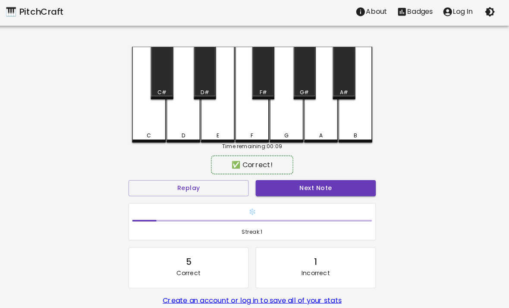
click at [183, 119] on div "D" at bounding box center [187, 95] width 34 height 95
click at [179, 125] on div "D" at bounding box center [187, 95] width 34 height 95
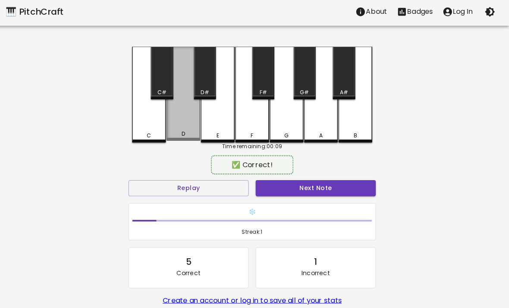
click at [177, 130] on div "D" at bounding box center [187, 94] width 34 height 93
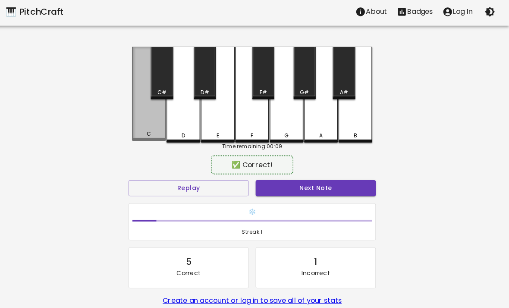
click at [161, 134] on div "C" at bounding box center [152, 135] width 32 height 8
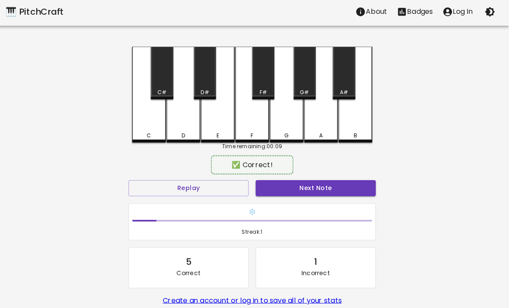
click at [337, 192] on button "Next Note" at bounding box center [317, 188] width 119 height 16
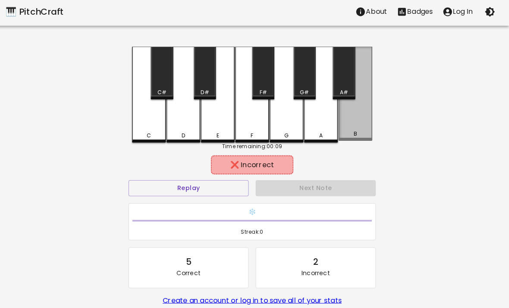
click at [353, 121] on div "B" at bounding box center [357, 94] width 34 height 93
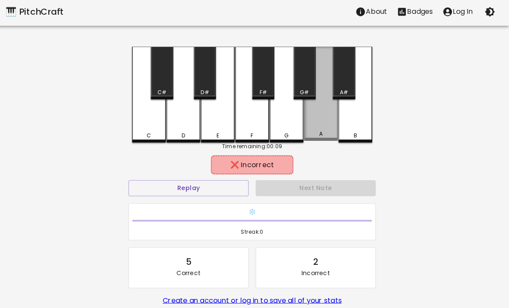
click at [322, 127] on div "A" at bounding box center [323, 94] width 34 height 93
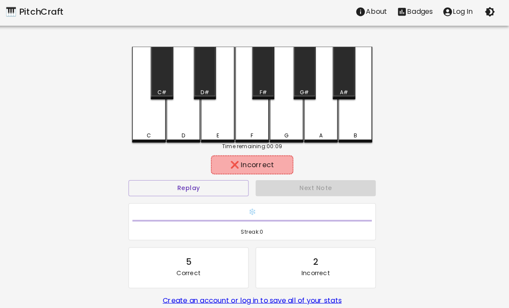
click at [305, 113] on div "G" at bounding box center [289, 95] width 34 height 95
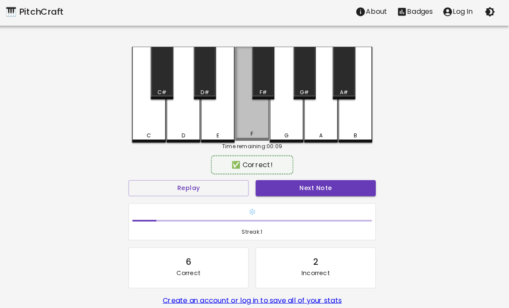
click at [271, 128] on div "F" at bounding box center [255, 94] width 34 height 93
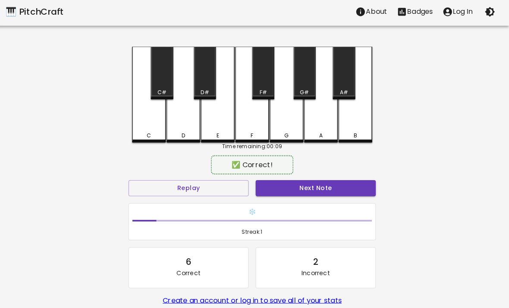
click at [296, 183] on button "Next Note" at bounding box center [317, 188] width 119 height 16
click at [218, 111] on div "E" at bounding box center [221, 95] width 34 height 95
click at [306, 181] on button "Next Note" at bounding box center [317, 188] width 119 height 16
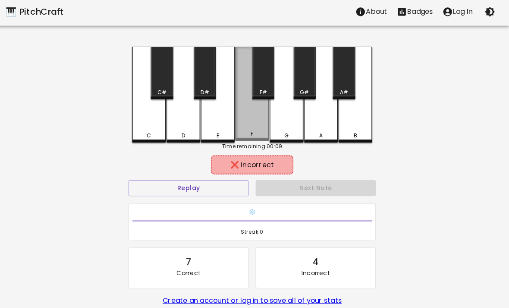
click at [246, 135] on div "F" at bounding box center [255, 135] width 32 height 8
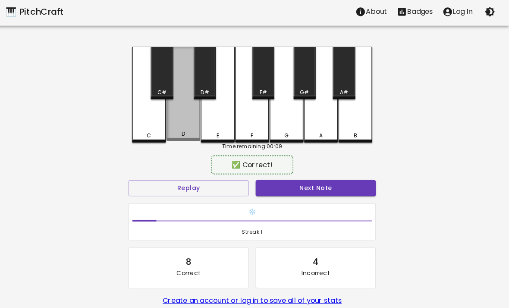
click at [200, 131] on div "D" at bounding box center [187, 94] width 34 height 93
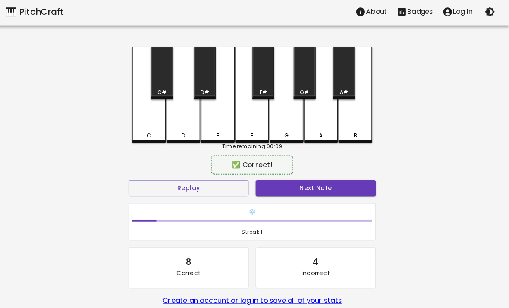
click at [322, 181] on button "Next Note" at bounding box center [317, 188] width 119 height 16
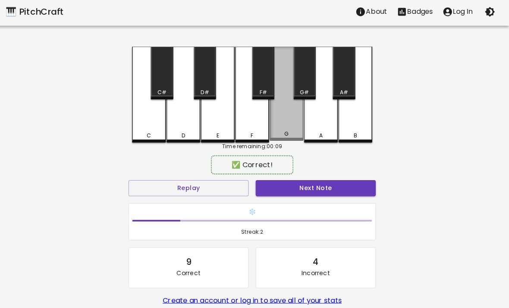
click at [288, 124] on div "G" at bounding box center [289, 94] width 34 height 93
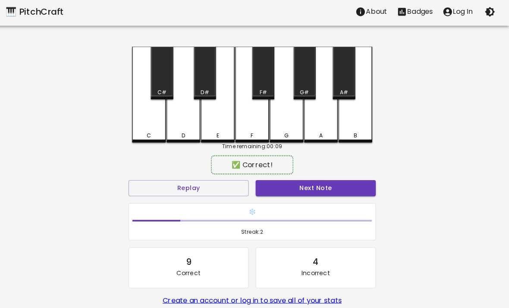
click at [323, 184] on button "Next Note" at bounding box center [317, 188] width 119 height 16
click at [324, 132] on div "A" at bounding box center [323, 95] width 34 height 95
click at [322, 195] on button "Next Note" at bounding box center [317, 188] width 119 height 16
click at [249, 117] on div "F" at bounding box center [255, 95] width 34 height 95
click at [287, 181] on button "Next Note" at bounding box center [317, 188] width 119 height 16
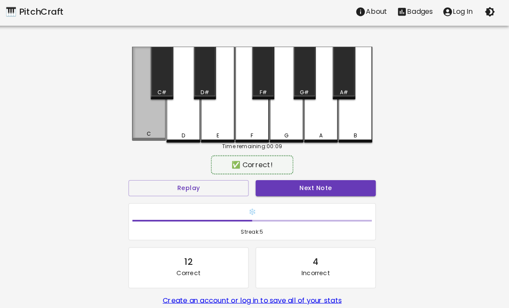
click at [156, 132] on div "C" at bounding box center [153, 94] width 34 height 93
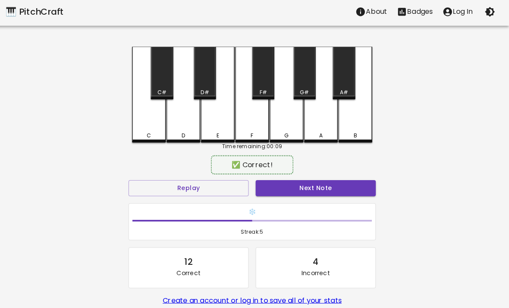
click at [333, 173] on div "✅ Correct!" at bounding box center [254, 165] width 245 height 22
click at [331, 201] on div "❄️ Streak: 5" at bounding box center [255, 222] width 252 height 44
click at [330, 200] on div "❄️ Streak: 5" at bounding box center [255, 222] width 252 height 44
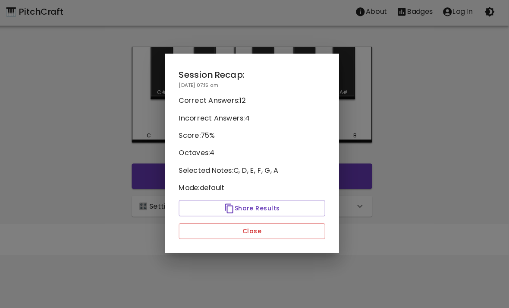
click at [317, 185] on p "Mode: default" at bounding box center [254, 188] width 145 height 10
click at [387, 0] on div at bounding box center [254, 154] width 509 height 308
